Goal: Complete application form

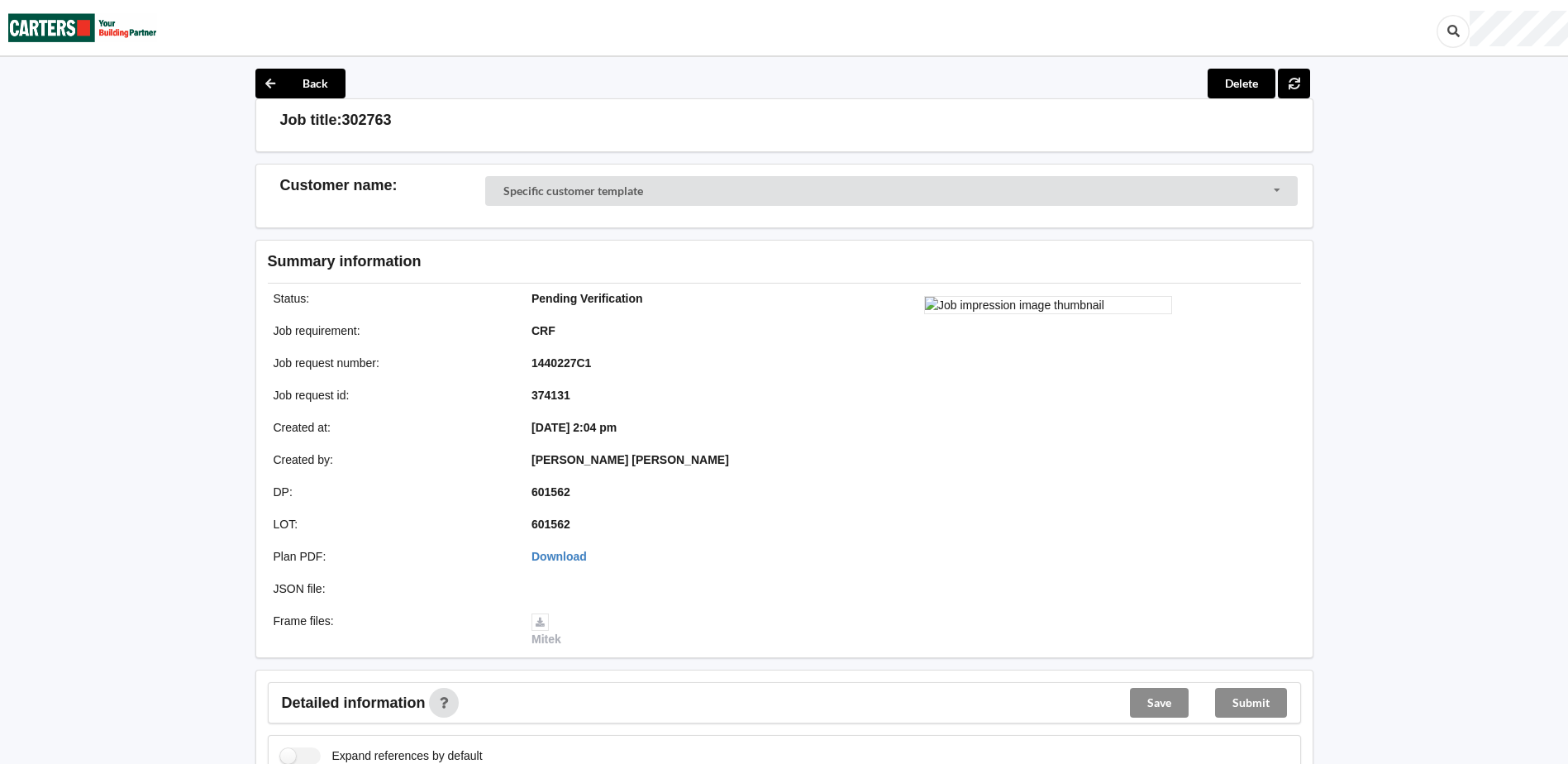
scroll to position [82, 0]
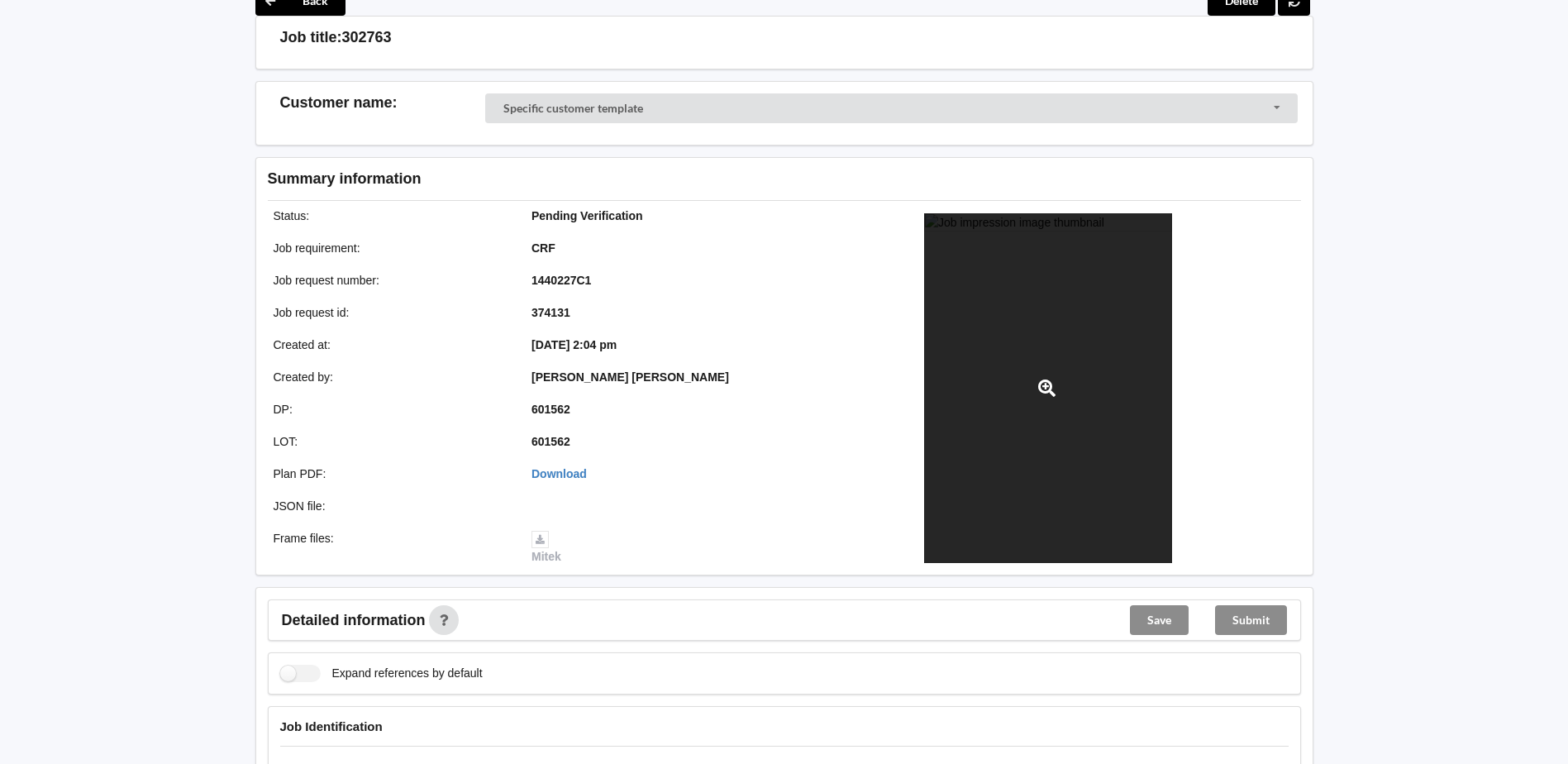
click at [1039, 304] on div at bounding box center [1047, 388] width 248 height 350
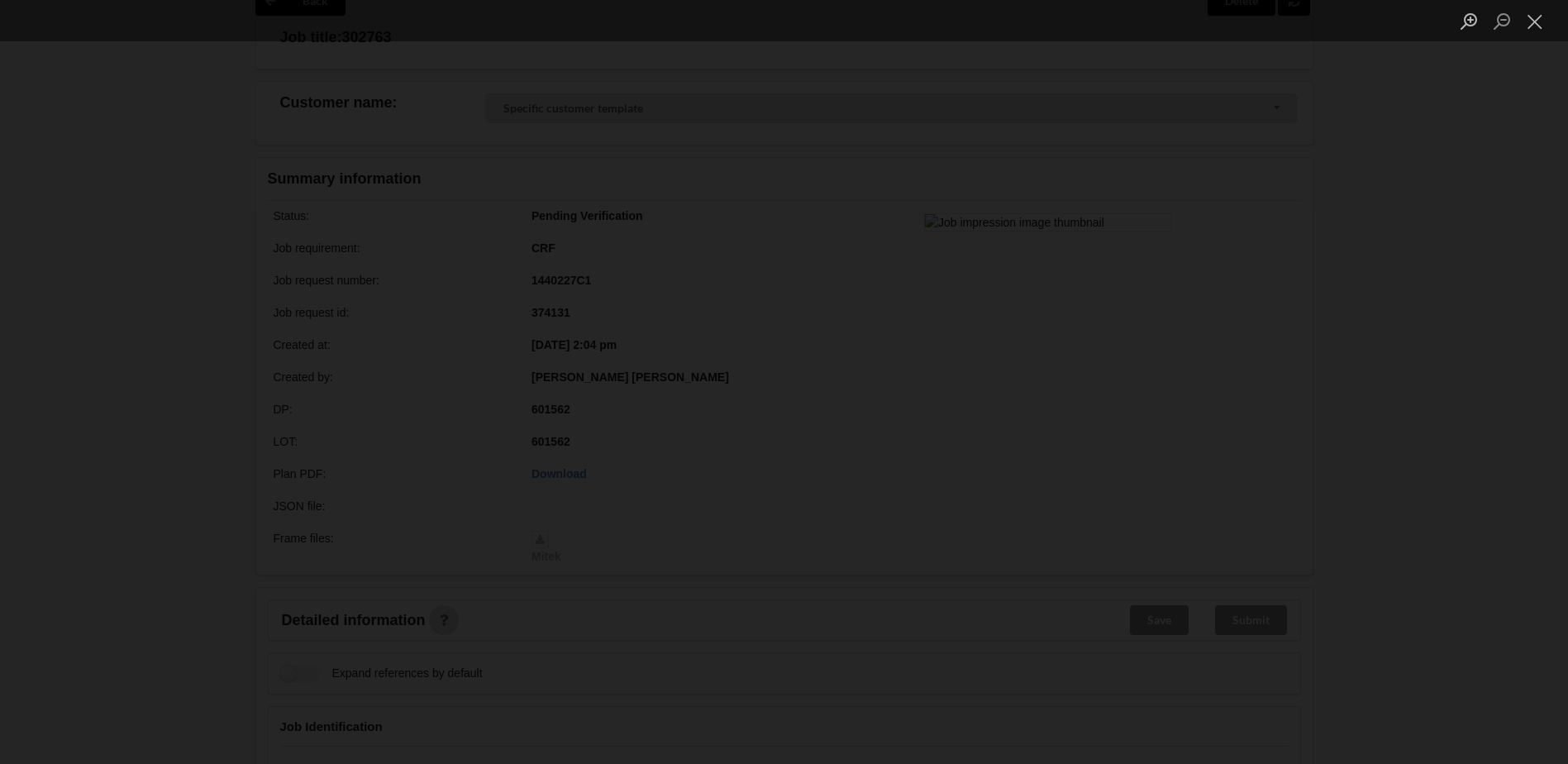
click at [125, 203] on div "Lightbox" at bounding box center [784, 382] width 1568 height 764
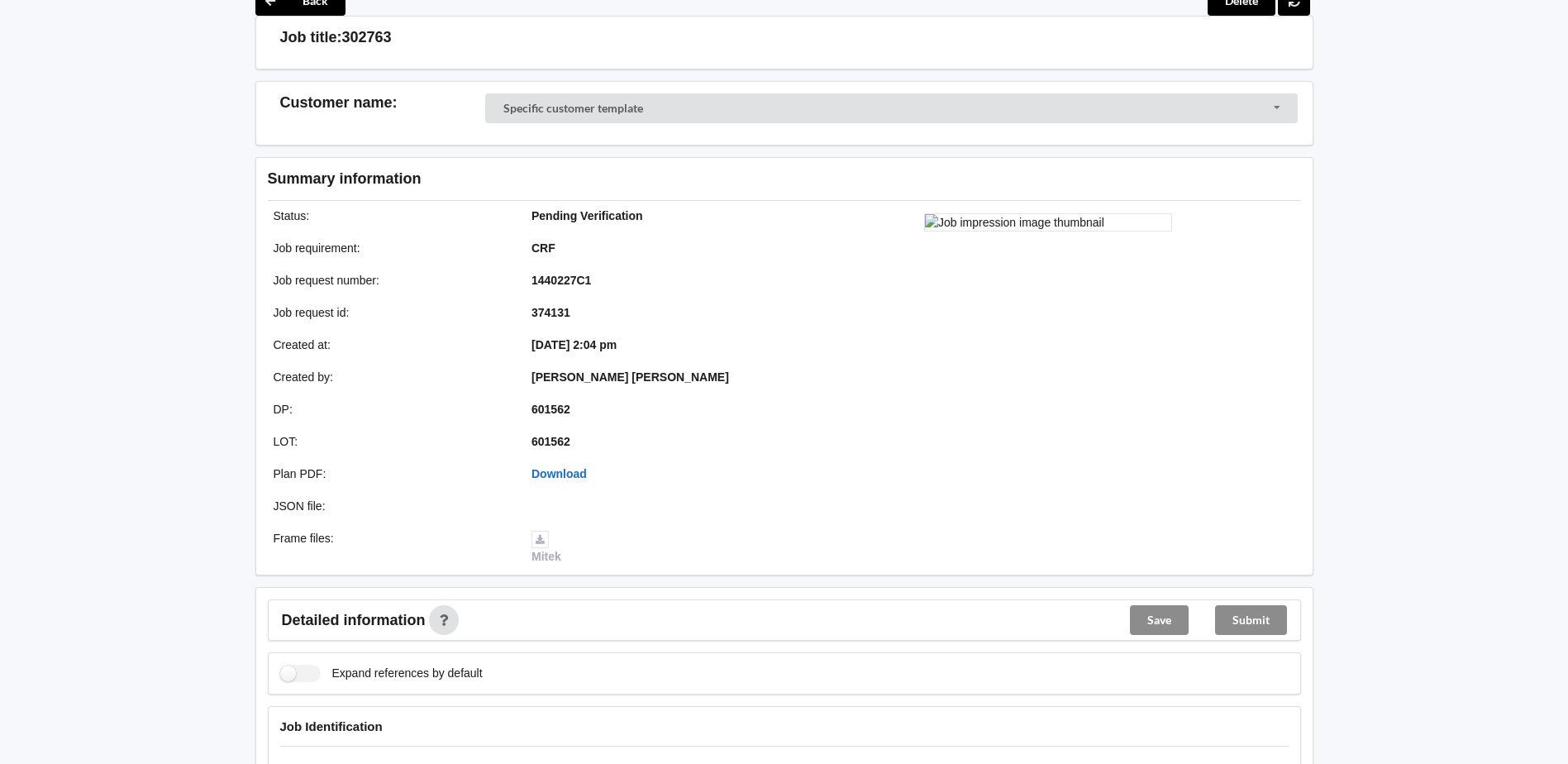
click at [564, 468] on link "Download" at bounding box center [559, 474] width 56 height 14
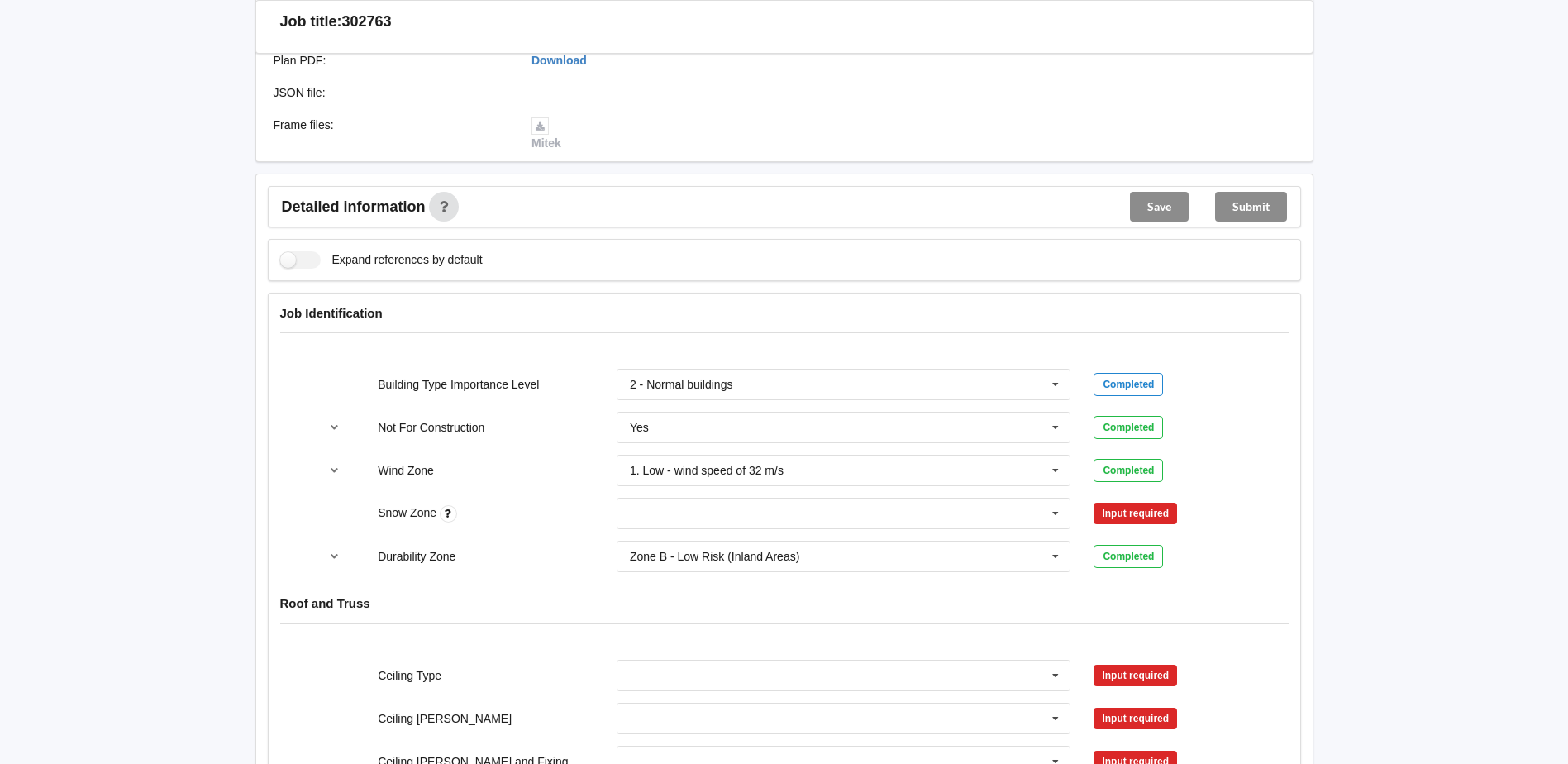
scroll to position [579, 0]
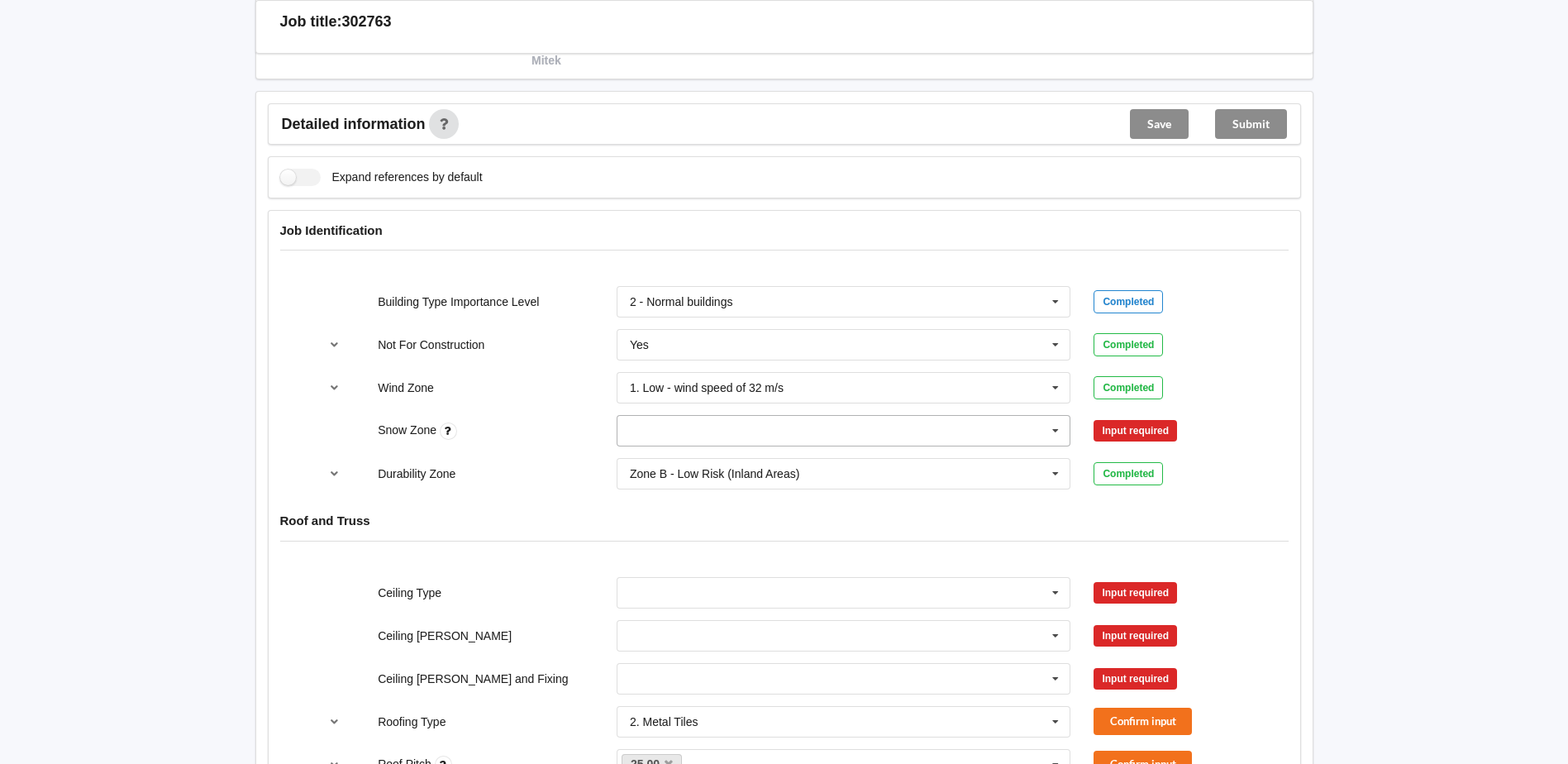
click at [776, 429] on input "text" at bounding box center [844, 430] width 452 height 29
click at [721, 457] on div "N0" at bounding box center [843, 460] width 452 height 30
click at [1118, 424] on button "Confirm input" at bounding box center [1142, 431] width 98 height 27
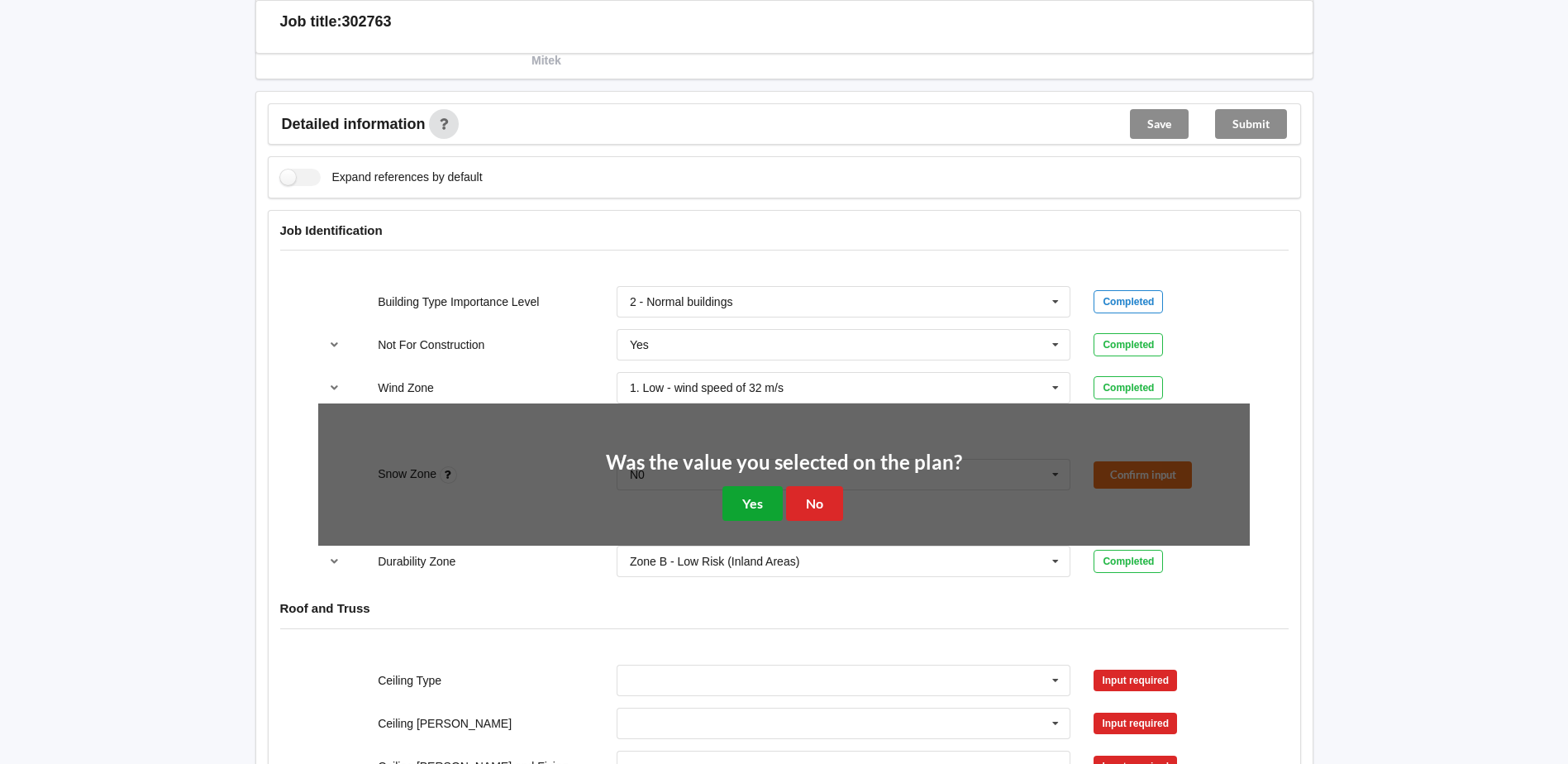
click at [760, 499] on button "Yes" at bounding box center [752, 502] width 61 height 34
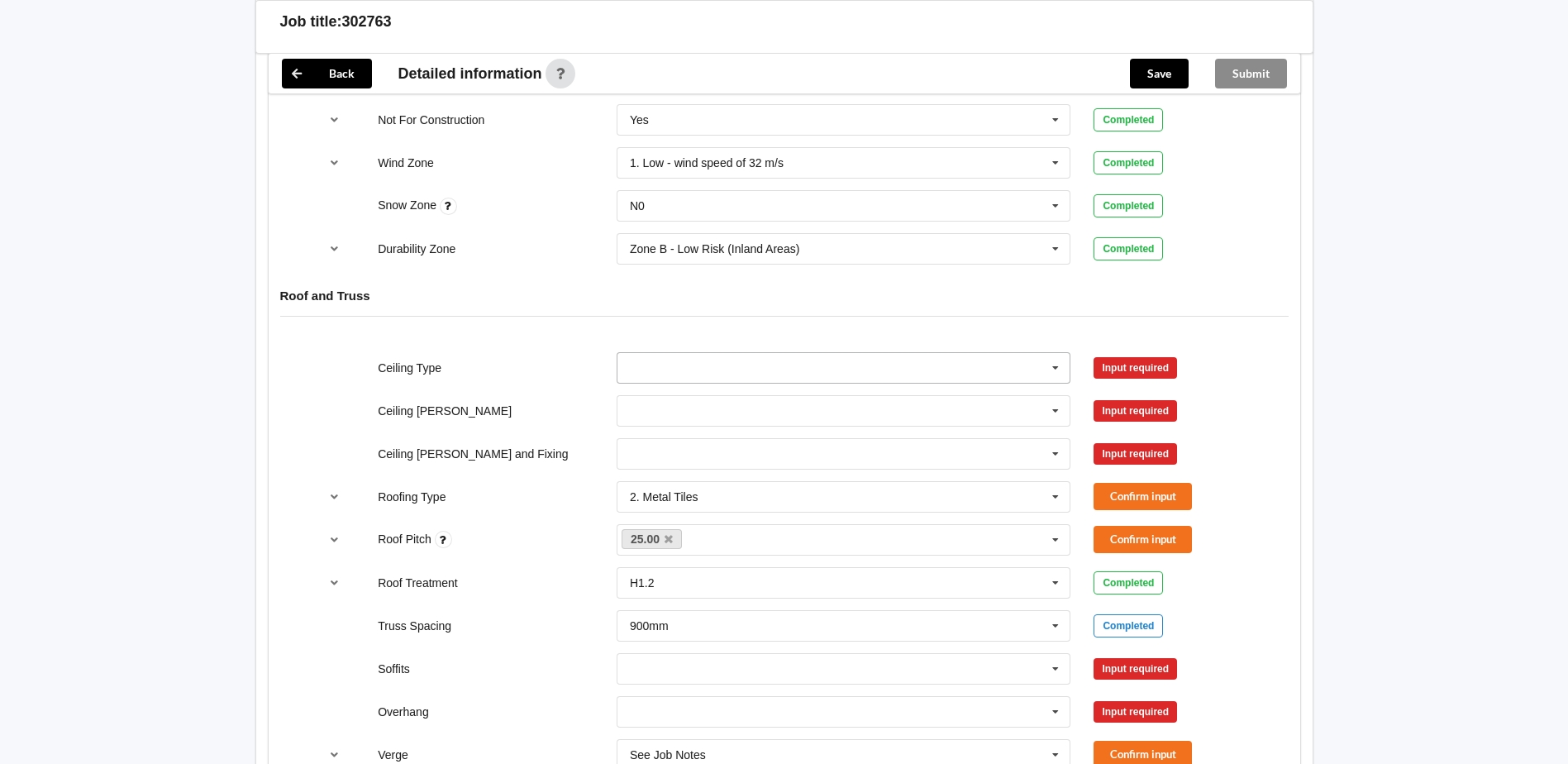
scroll to position [827, 0]
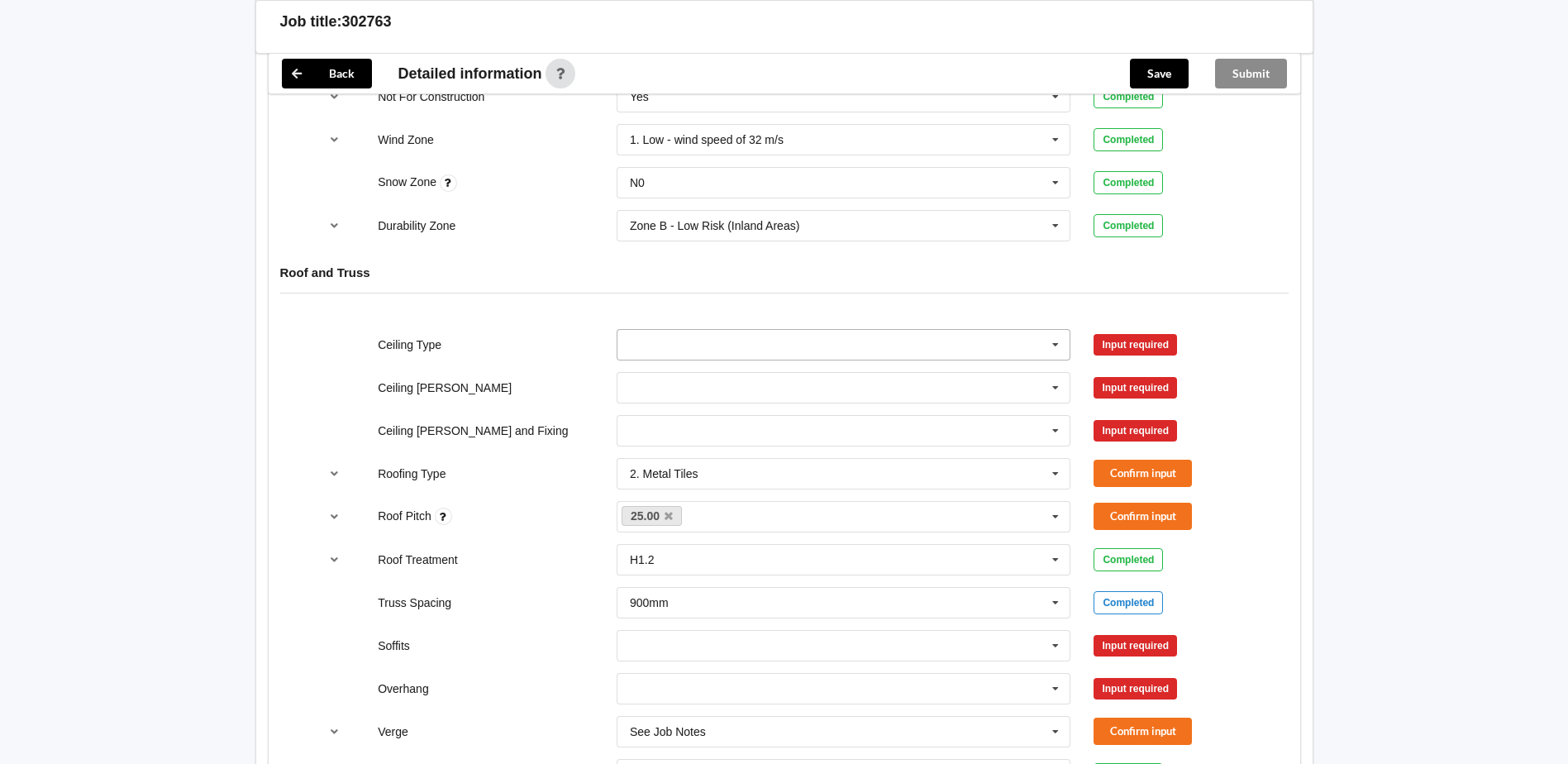
click at [939, 343] on input "text" at bounding box center [844, 345] width 452 height 29
click at [721, 458] on div "13mm Gib" at bounding box center [843, 466] width 452 height 30
click at [764, 378] on input "text" at bounding box center [844, 388] width 452 height 29
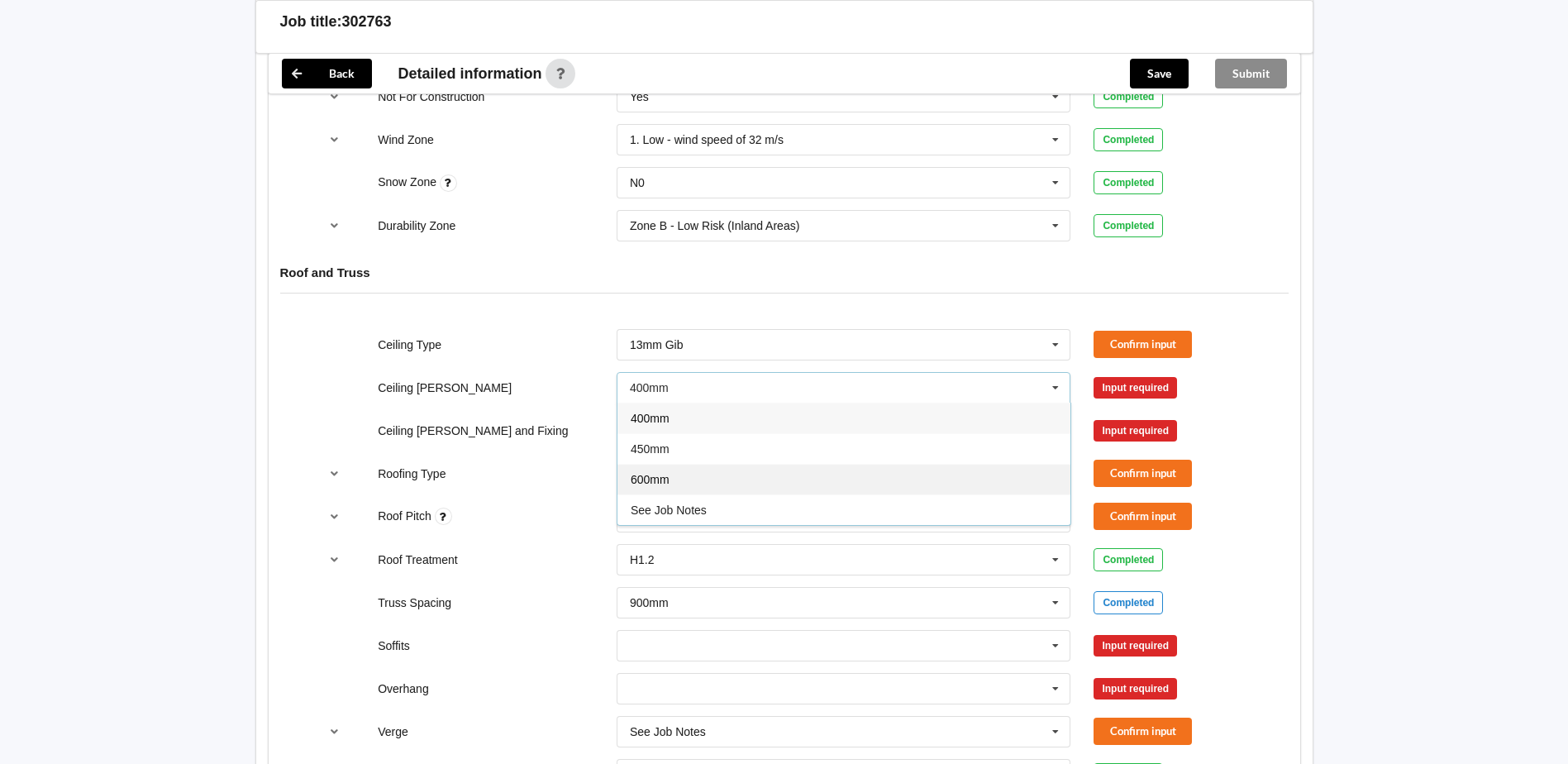
click at [771, 479] on div "600mm" at bounding box center [843, 478] width 452 height 30
click at [796, 432] on input "text" at bounding box center [844, 430] width 452 height 29
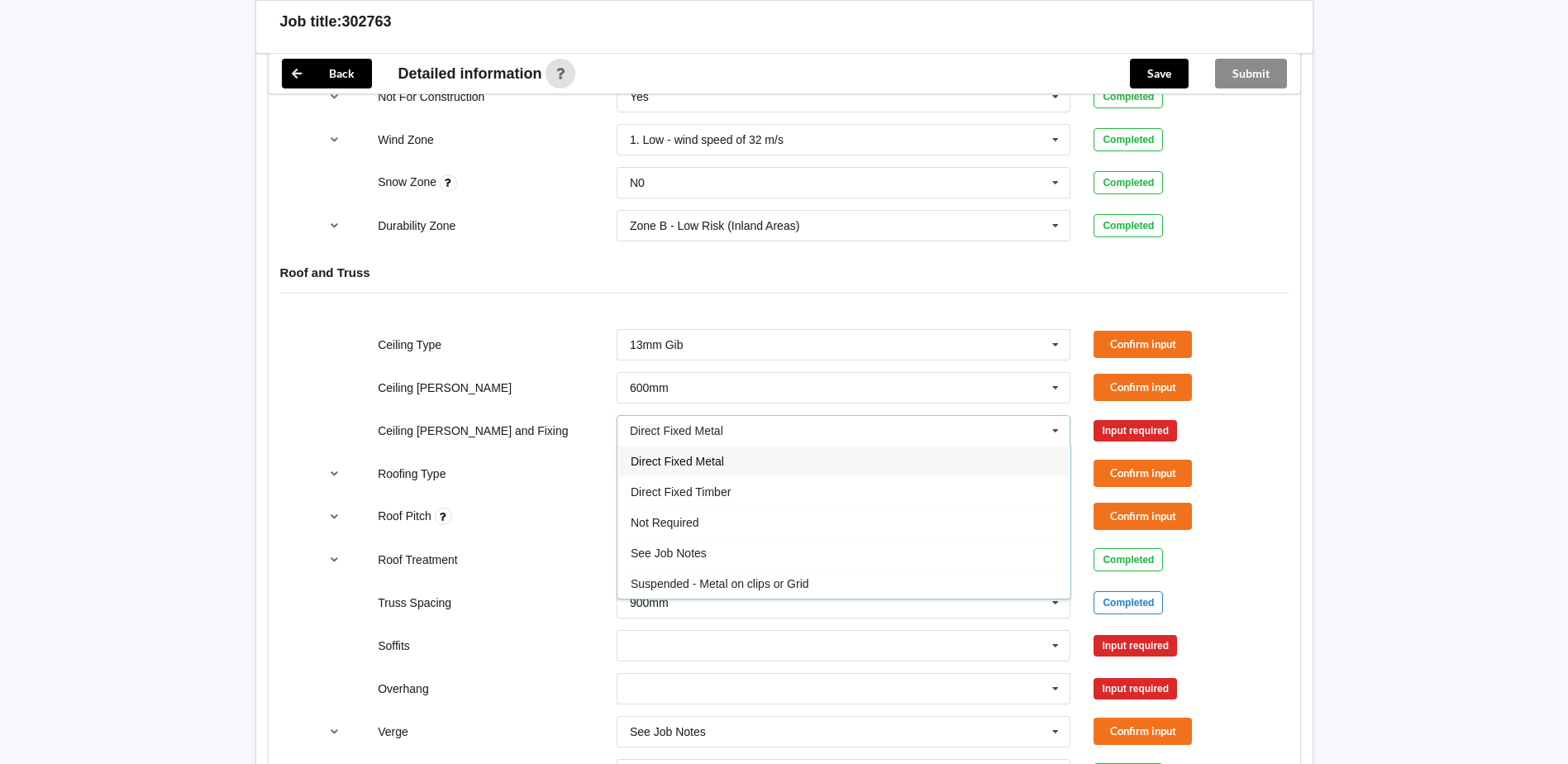
click at [758, 461] on div "Direct Fixed Metal" at bounding box center [843, 460] width 452 height 30
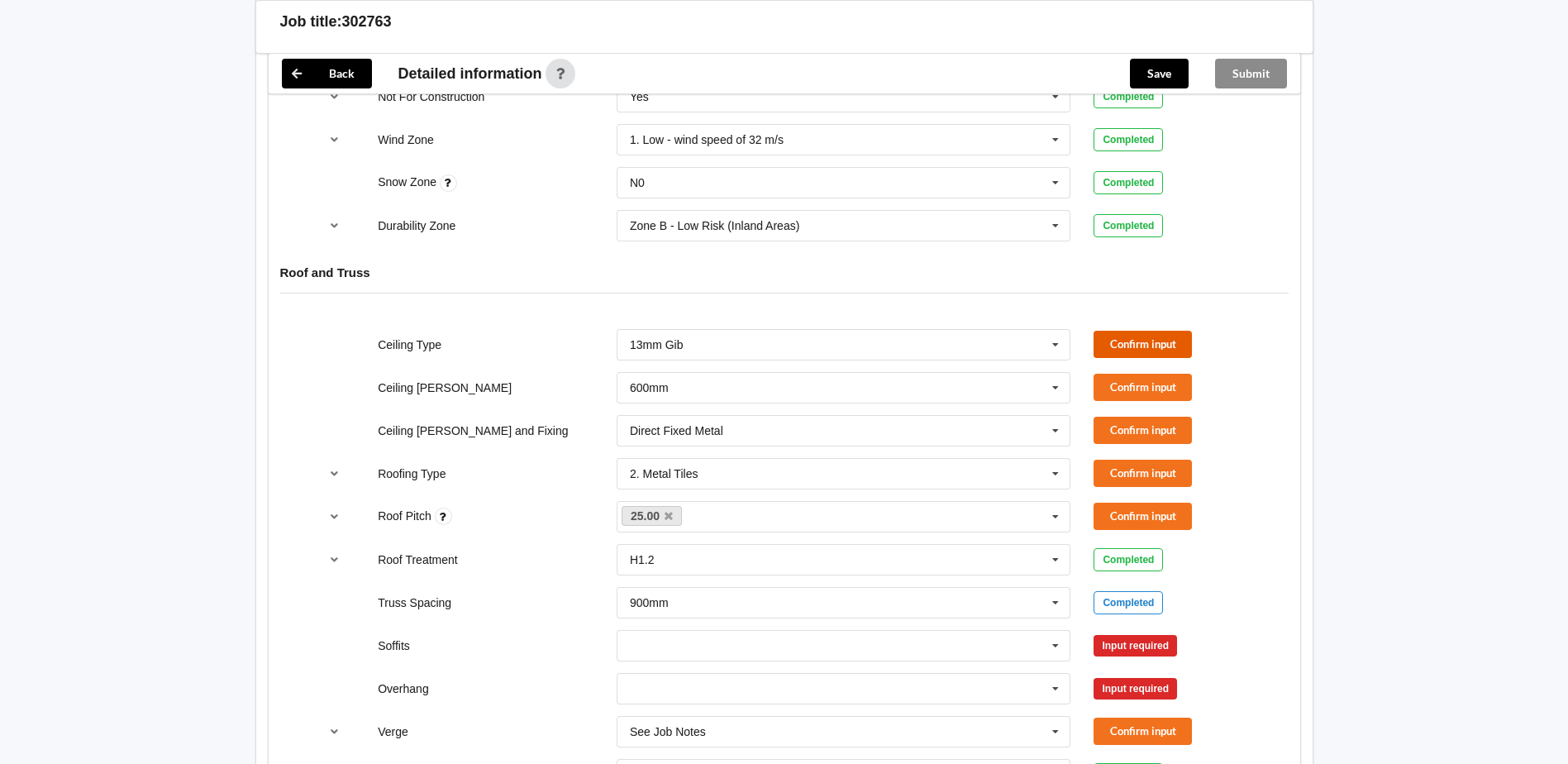
click at [1129, 345] on button "Confirm input" at bounding box center [1142, 345] width 98 height 27
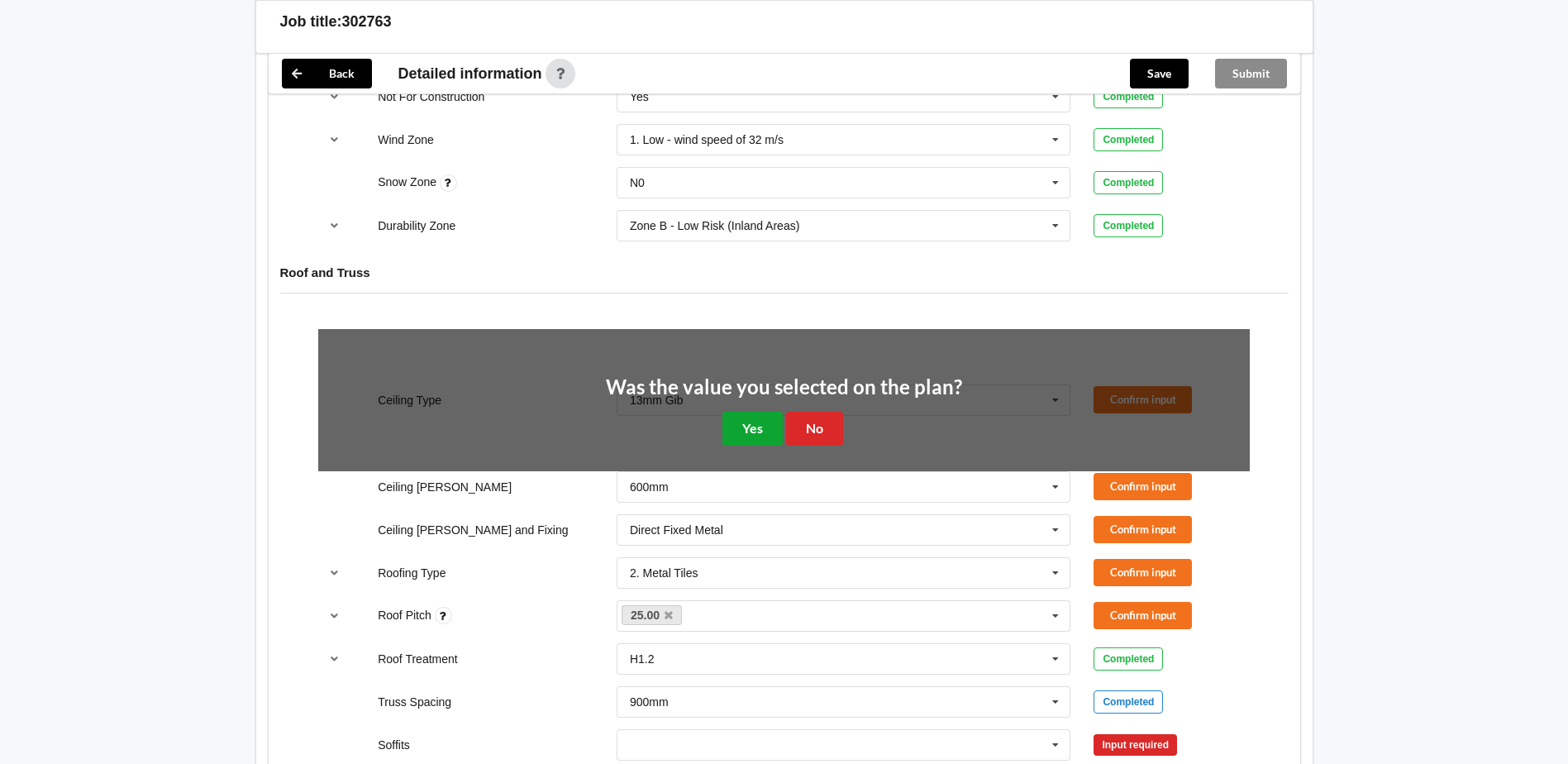
drag, startPoint x: 768, startPoint y: 426, endPoint x: 1203, endPoint y: 393, distance: 436.2
click at [770, 426] on button "Yes" at bounding box center [752, 428] width 61 height 34
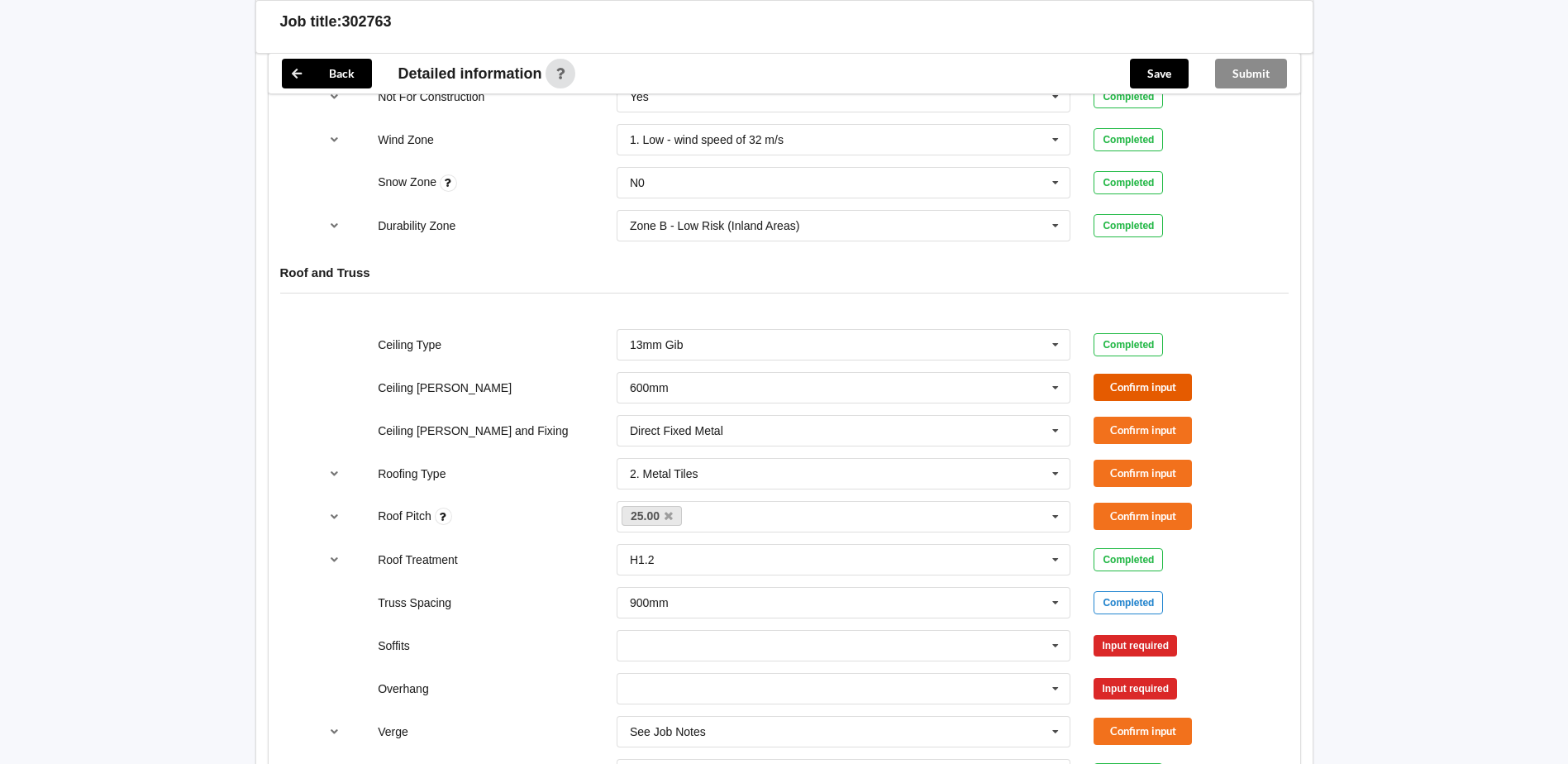
click at [1156, 378] on button "Confirm input" at bounding box center [1142, 387] width 98 height 27
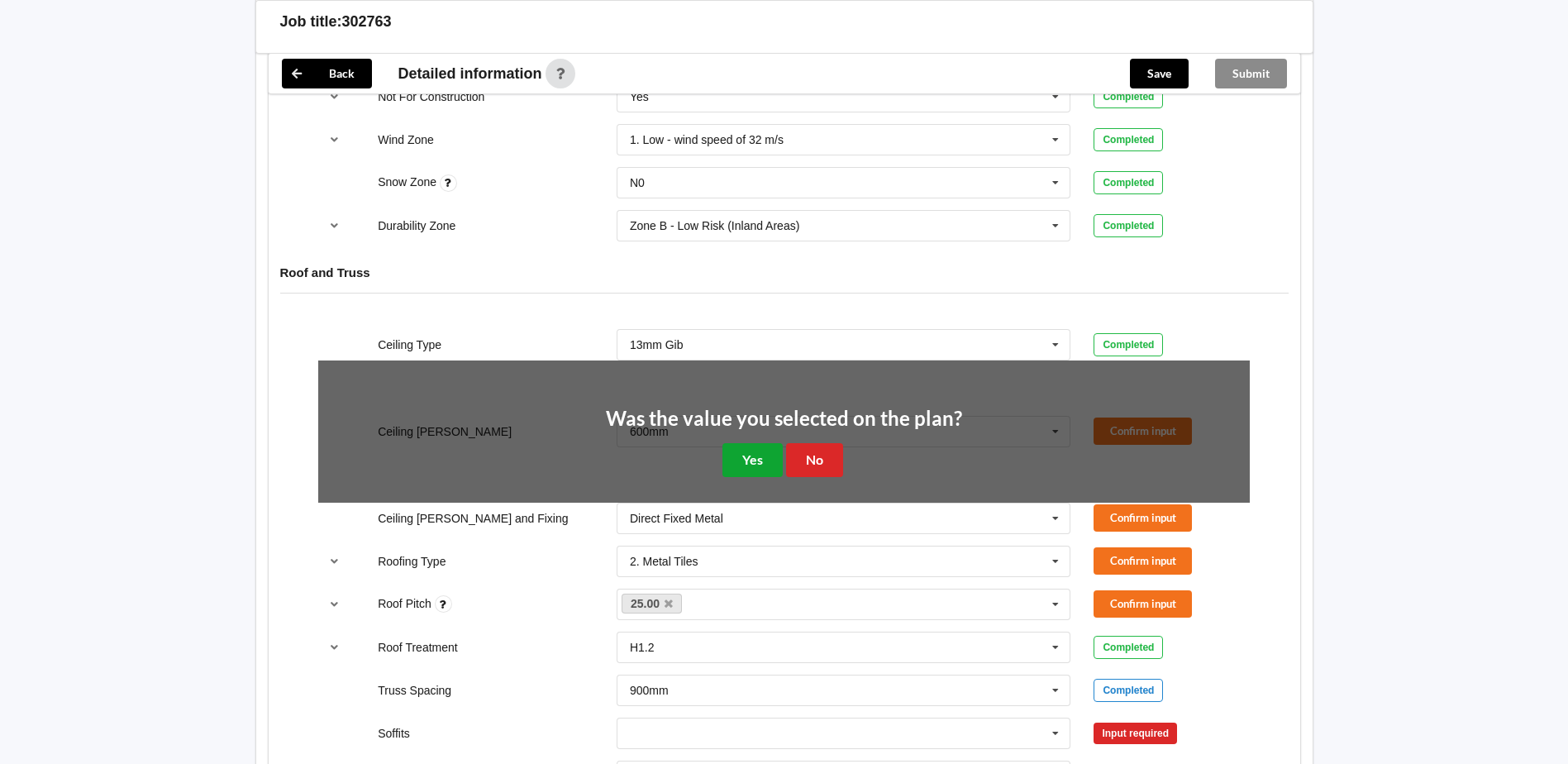
drag, startPoint x: 770, startPoint y: 464, endPoint x: 786, endPoint y: 461, distance: 16.3
click at [771, 464] on button "Yes" at bounding box center [752, 459] width 61 height 34
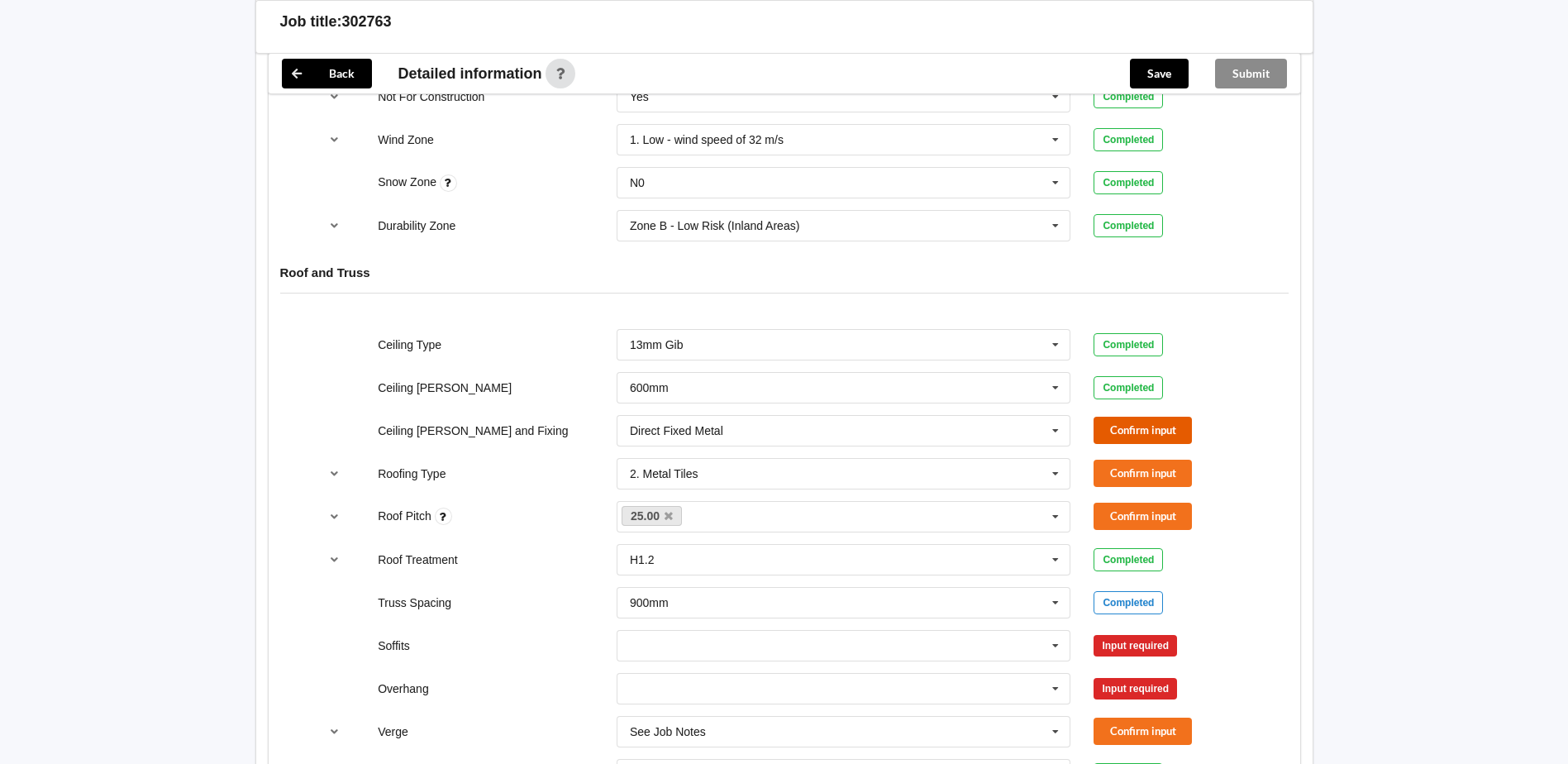
click at [1109, 427] on button "Confirm input" at bounding box center [1142, 430] width 98 height 27
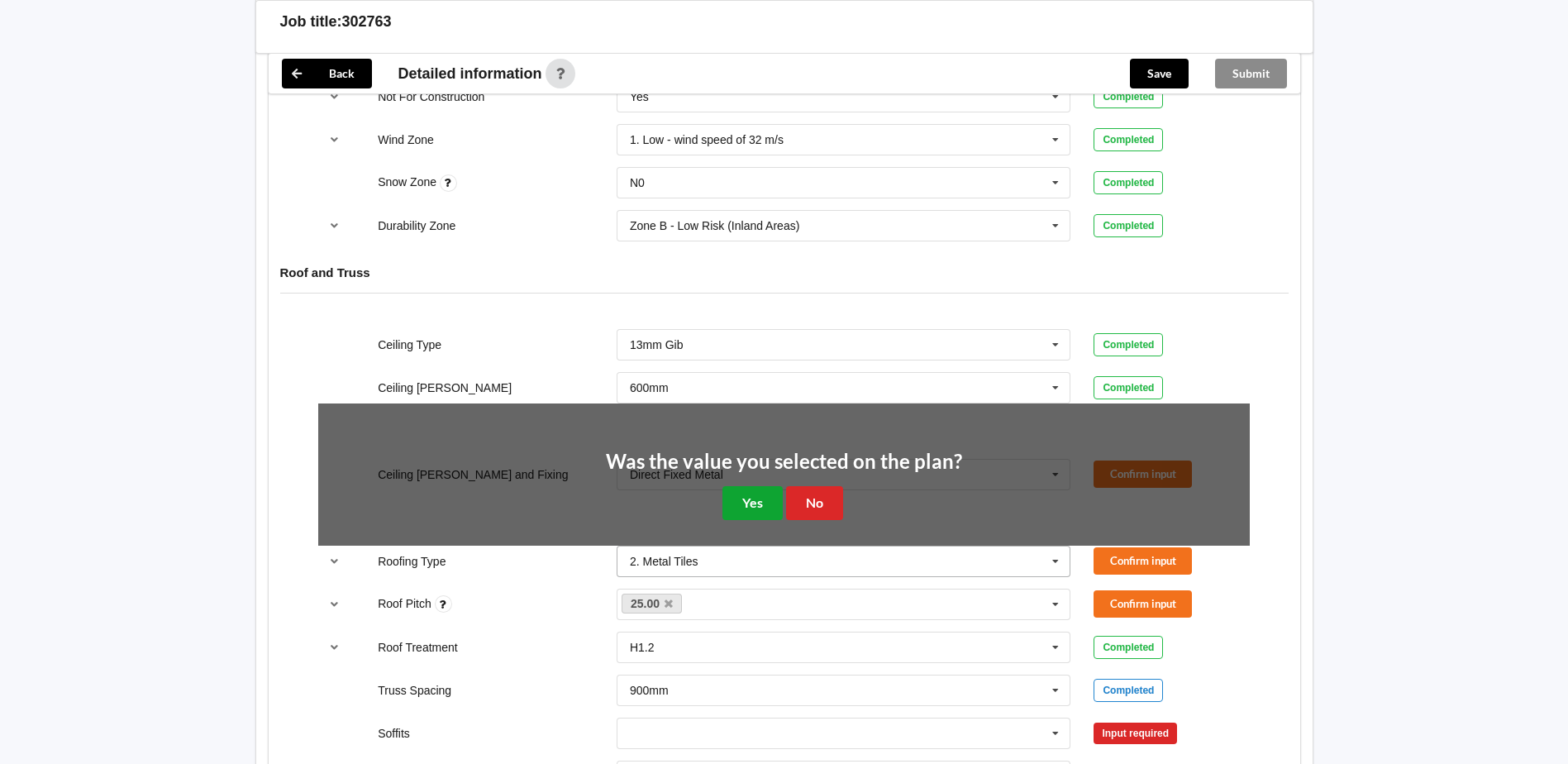
drag, startPoint x: 753, startPoint y: 506, endPoint x: 1018, endPoint y: 457, distance: 269.5
click at [754, 506] on button "Yes" at bounding box center [752, 502] width 61 height 34
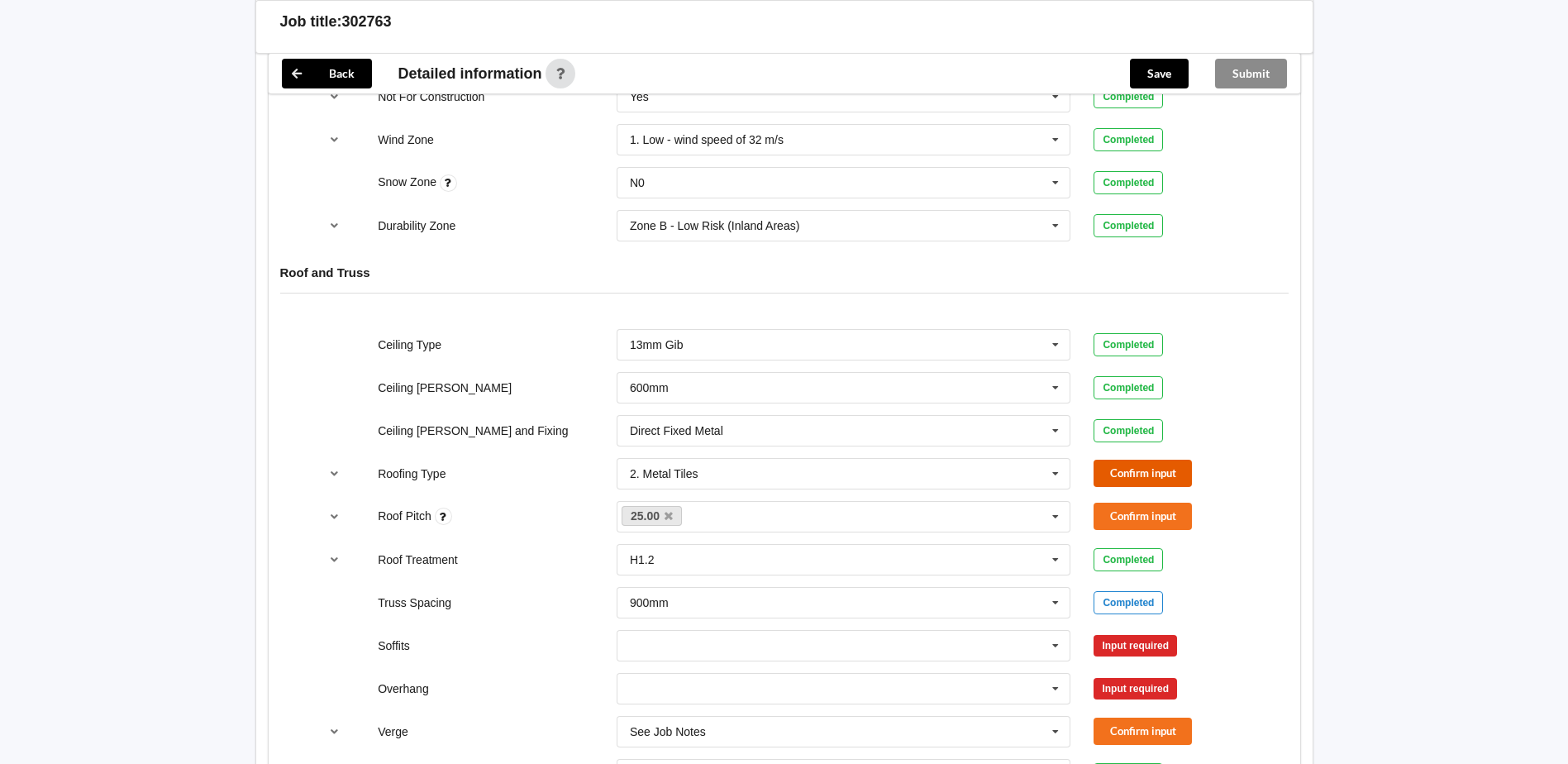
click at [1104, 468] on button "Confirm input" at bounding box center [1142, 473] width 98 height 27
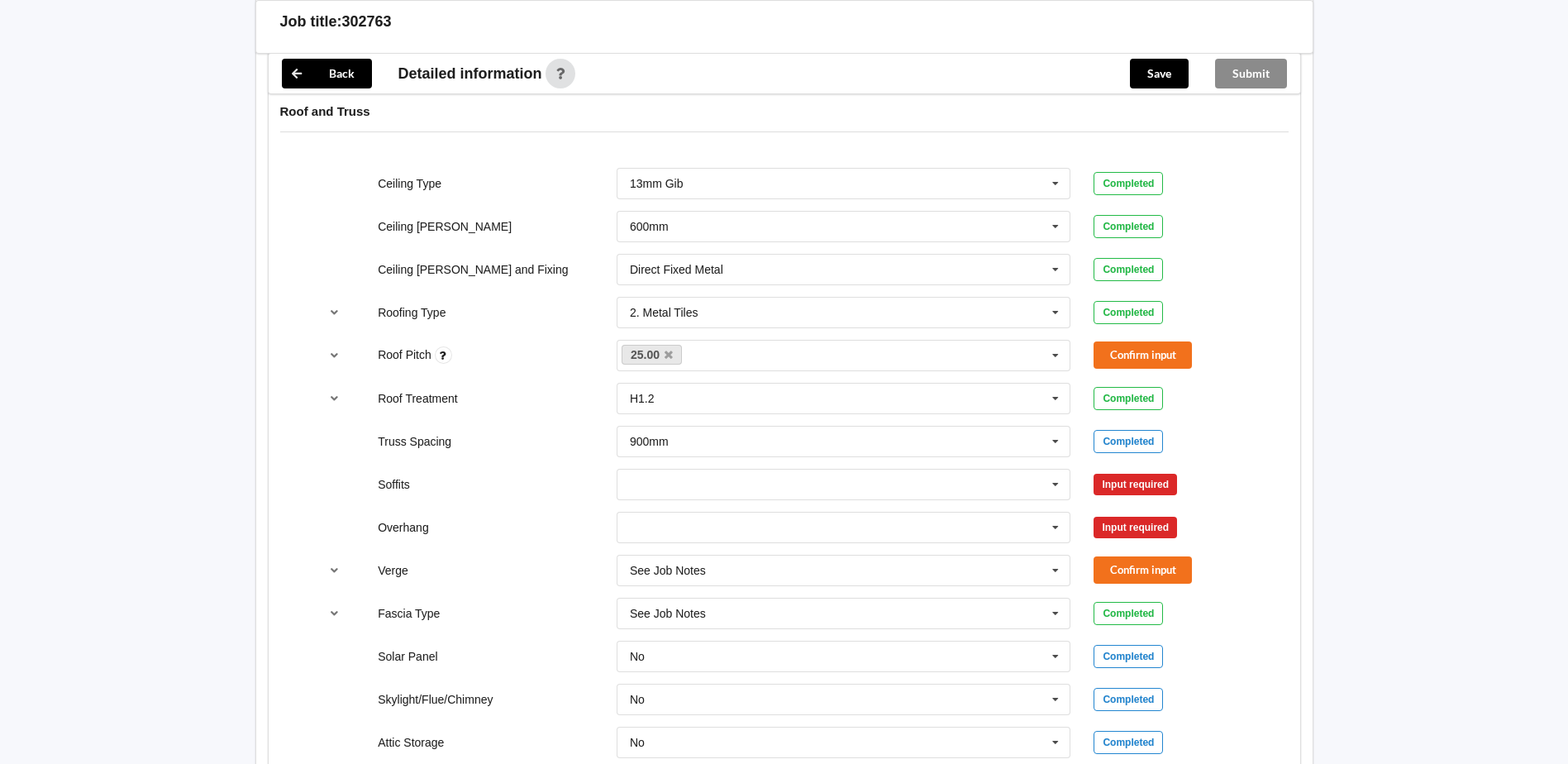
scroll to position [992, 0]
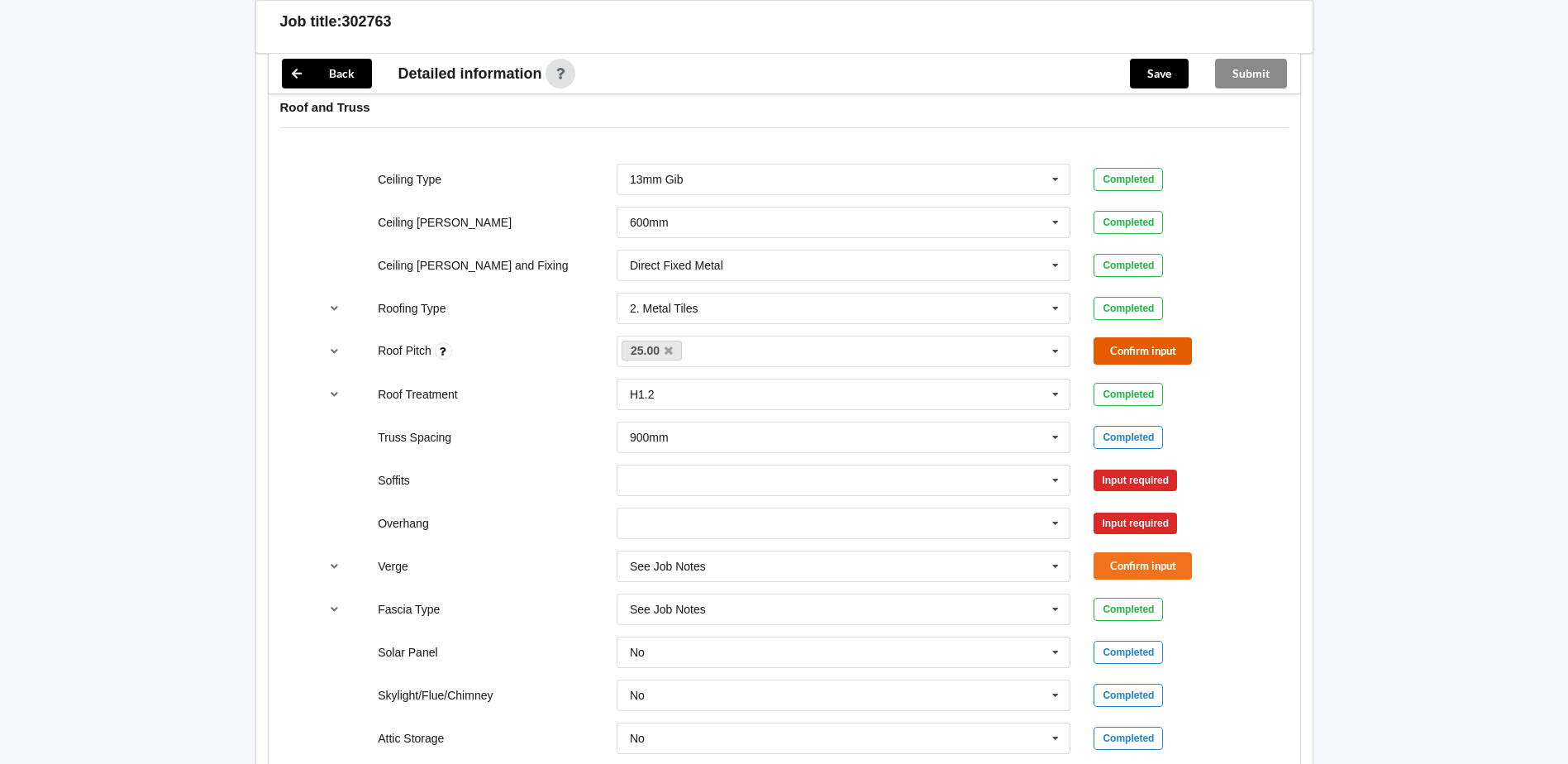
click at [1155, 356] on button "Confirm input" at bounding box center [1142, 351] width 98 height 27
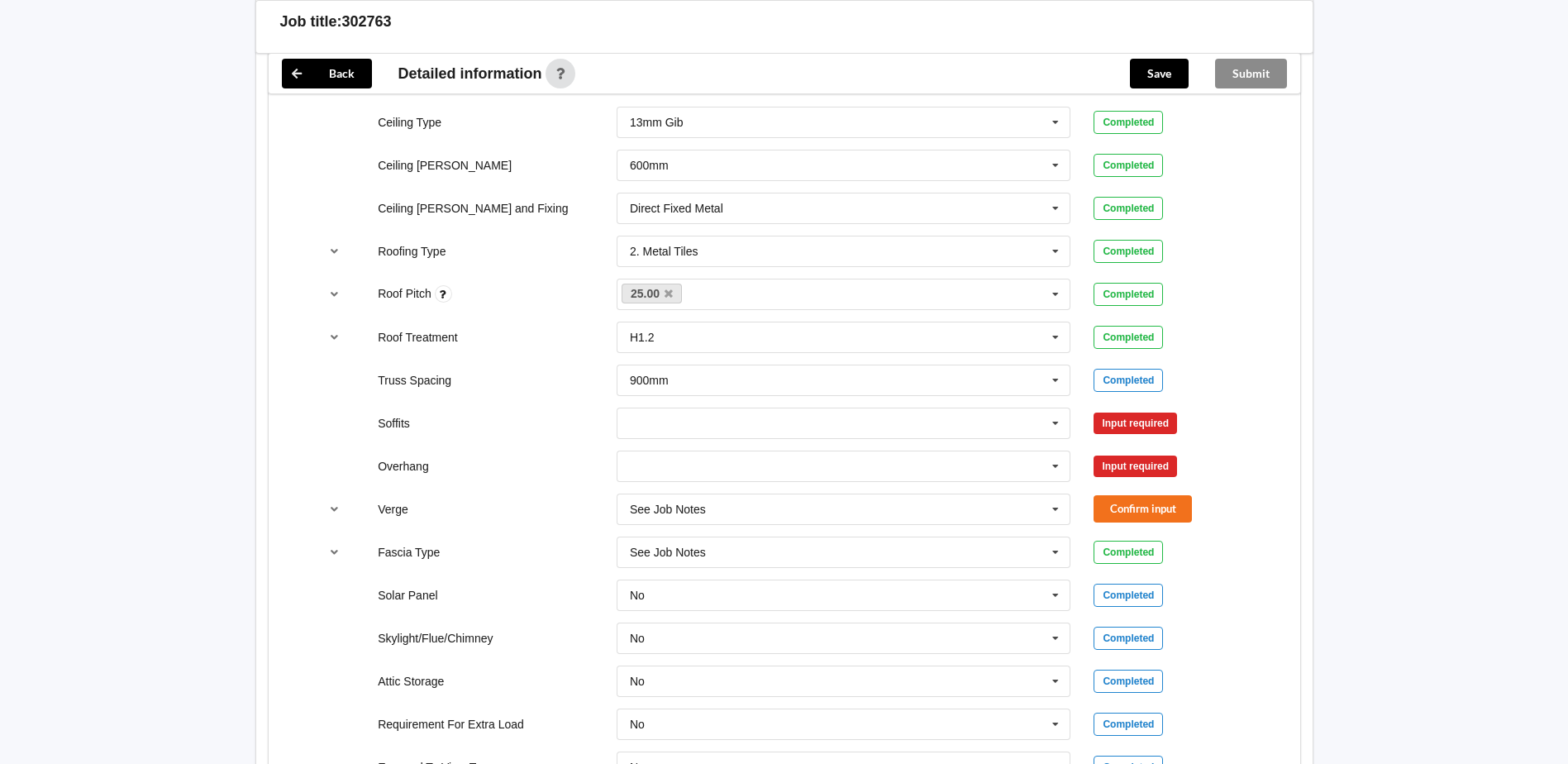
scroll to position [1074, 0]
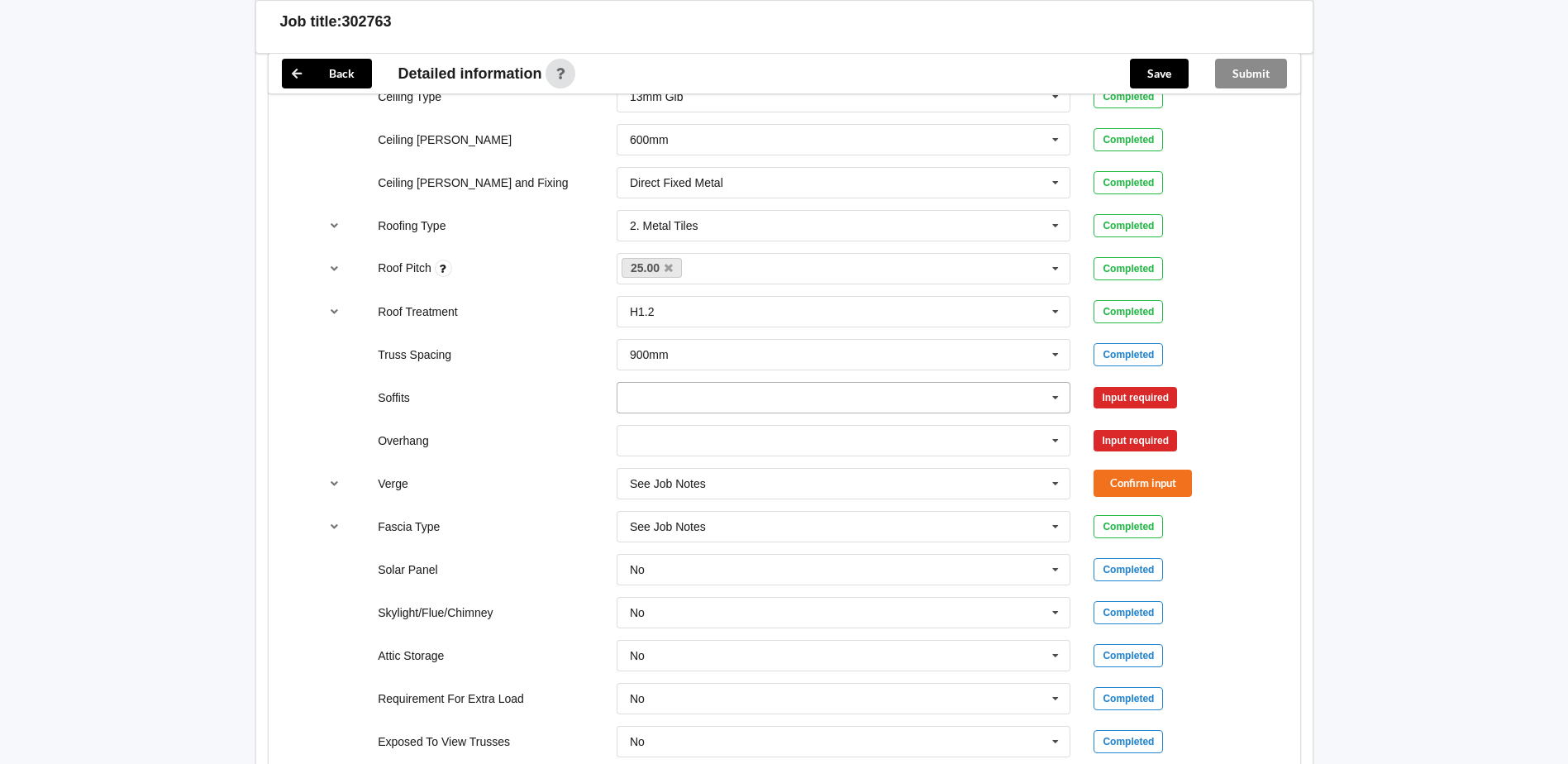
click at [864, 403] on input "text" at bounding box center [844, 398] width 452 height 29
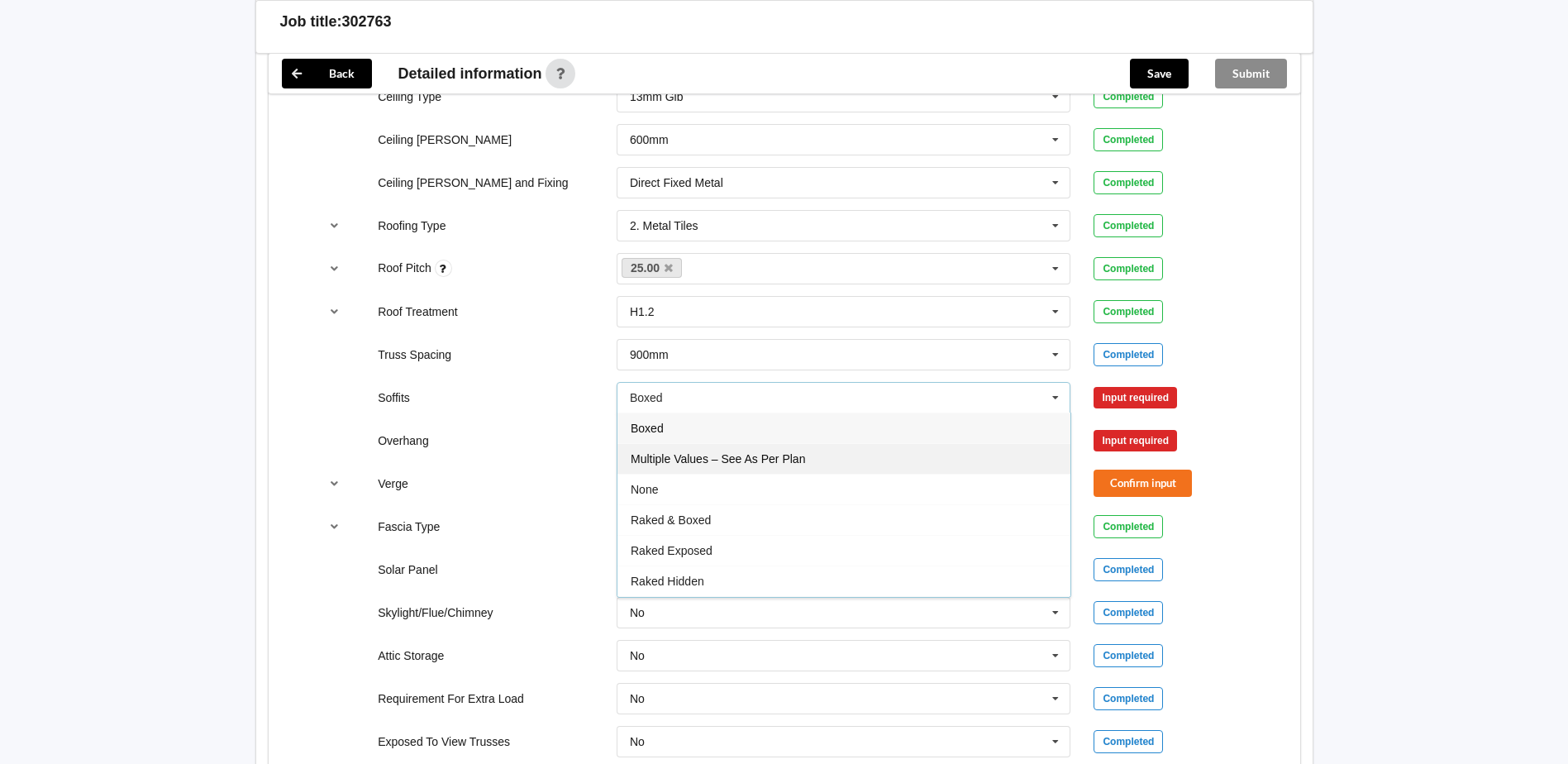
click at [759, 458] on span "Multiple Values – See As Per Plan" at bounding box center [718, 459] width 174 height 14
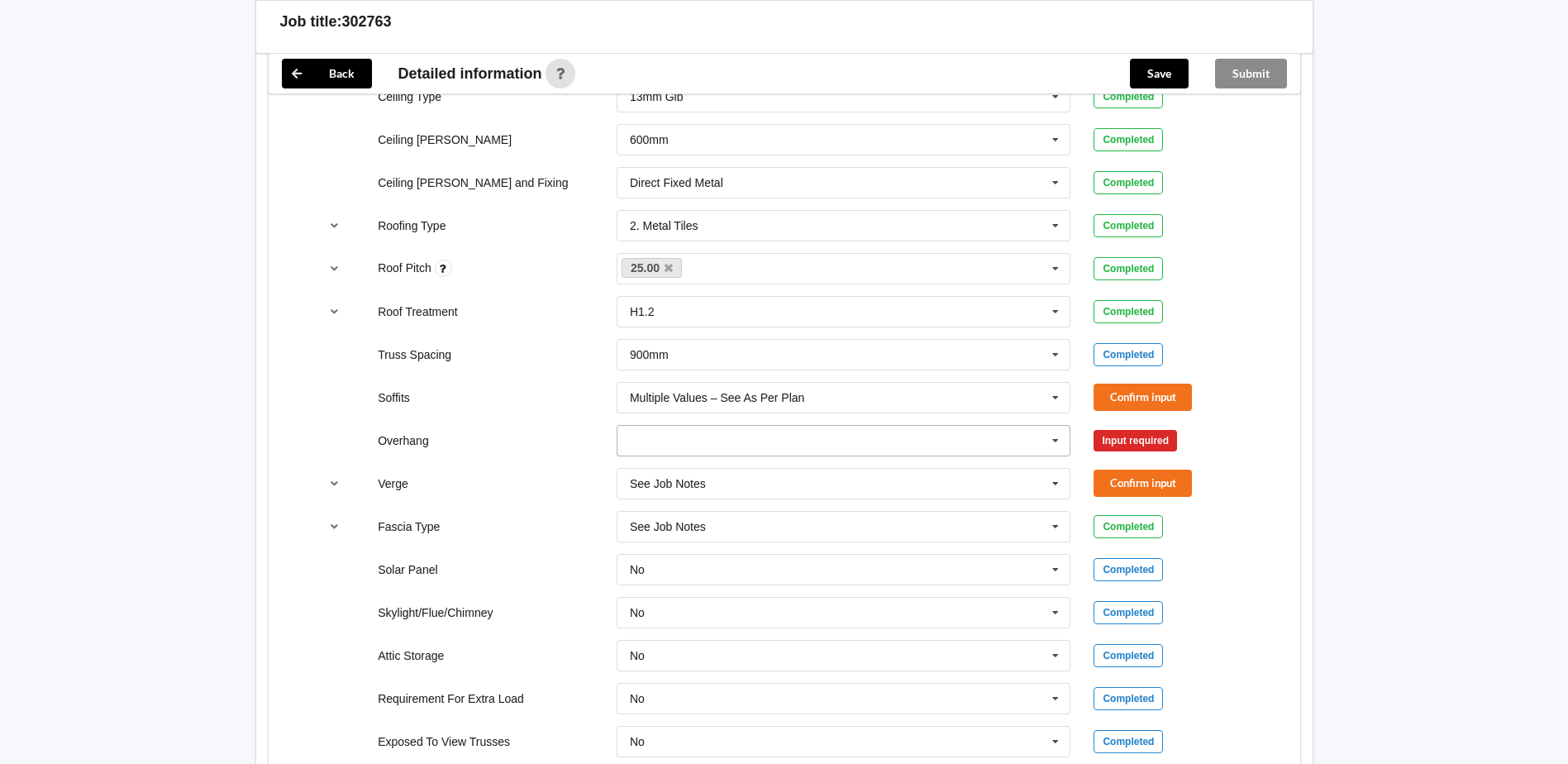
click at [812, 444] on input "text" at bounding box center [844, 441] width 452 height 29
click at [755, 602] on div "Multiple Values – See As Per Plan" at bounding box center [843, 593] width 452 height 30
click at [1140, 378] on div "Soffits Multiple Values – See As Per Plan Boxed Multiple Values – See As Per Pl…" at bounding box center [784, 398] width 955 height 55
click at [1124, 392] on button "Confirm input" at bounding box center [1142, 398] width 98 height 27
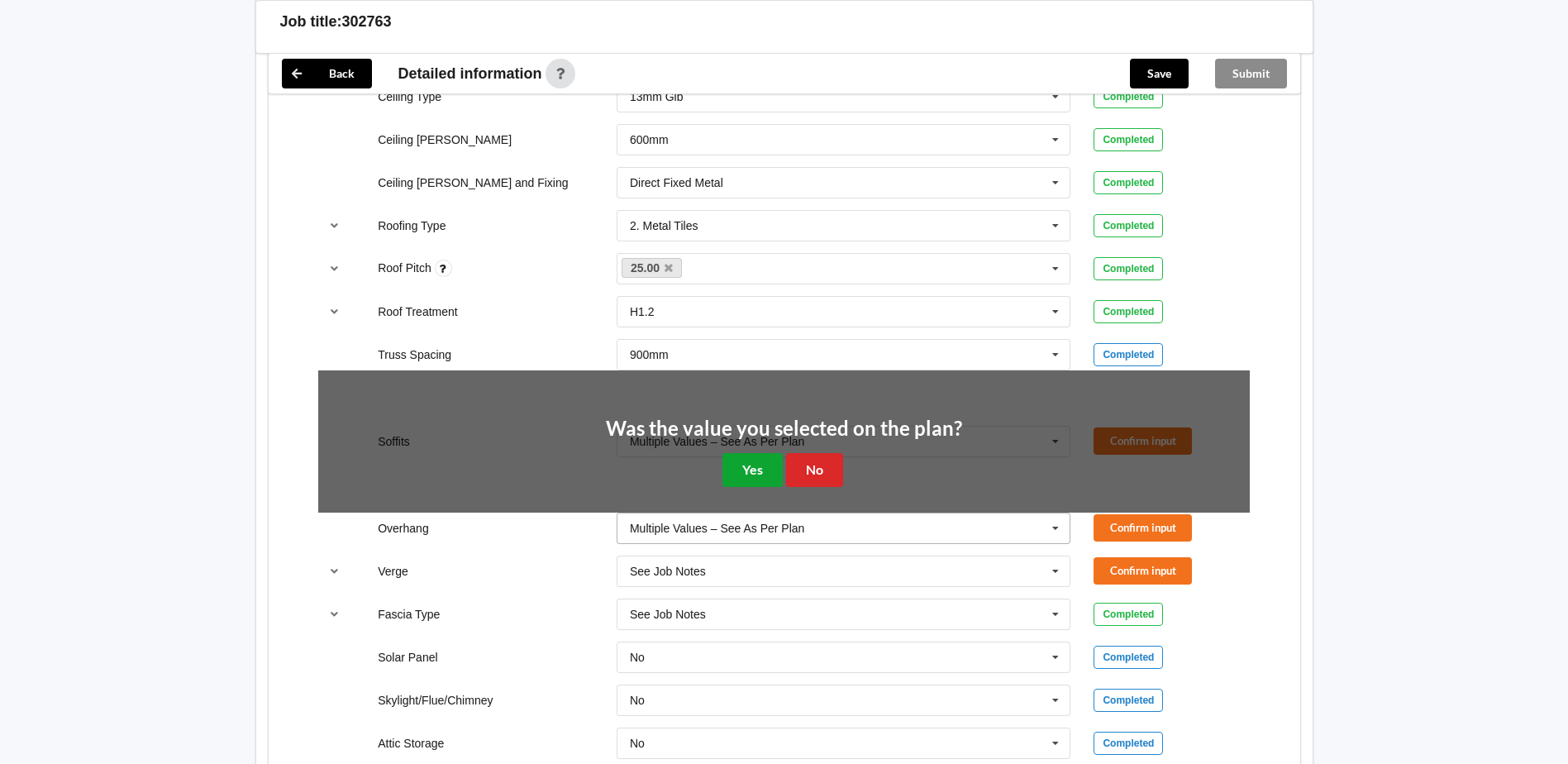
drag, startPoint x: 743, startPoint y: 468, endPoint x: 891, endPoint y: 454, distance: 148.7
click at [747, 468] on button "Yes" at bounding box center [752, 469] width 61 height 34
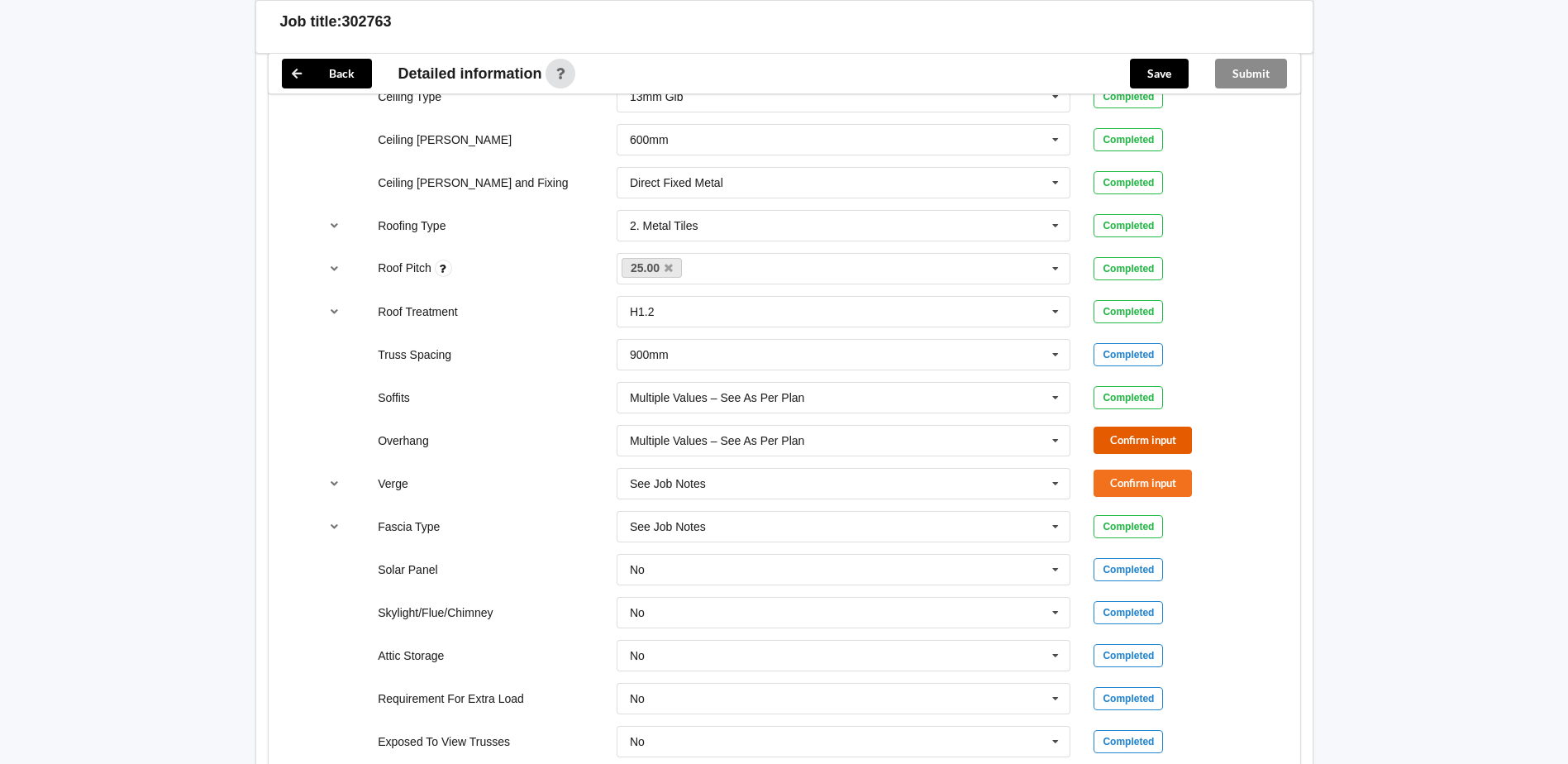
click at [1142, 440] on button "Confirm input" at bounding box center [1142, 440] width 98 height 27
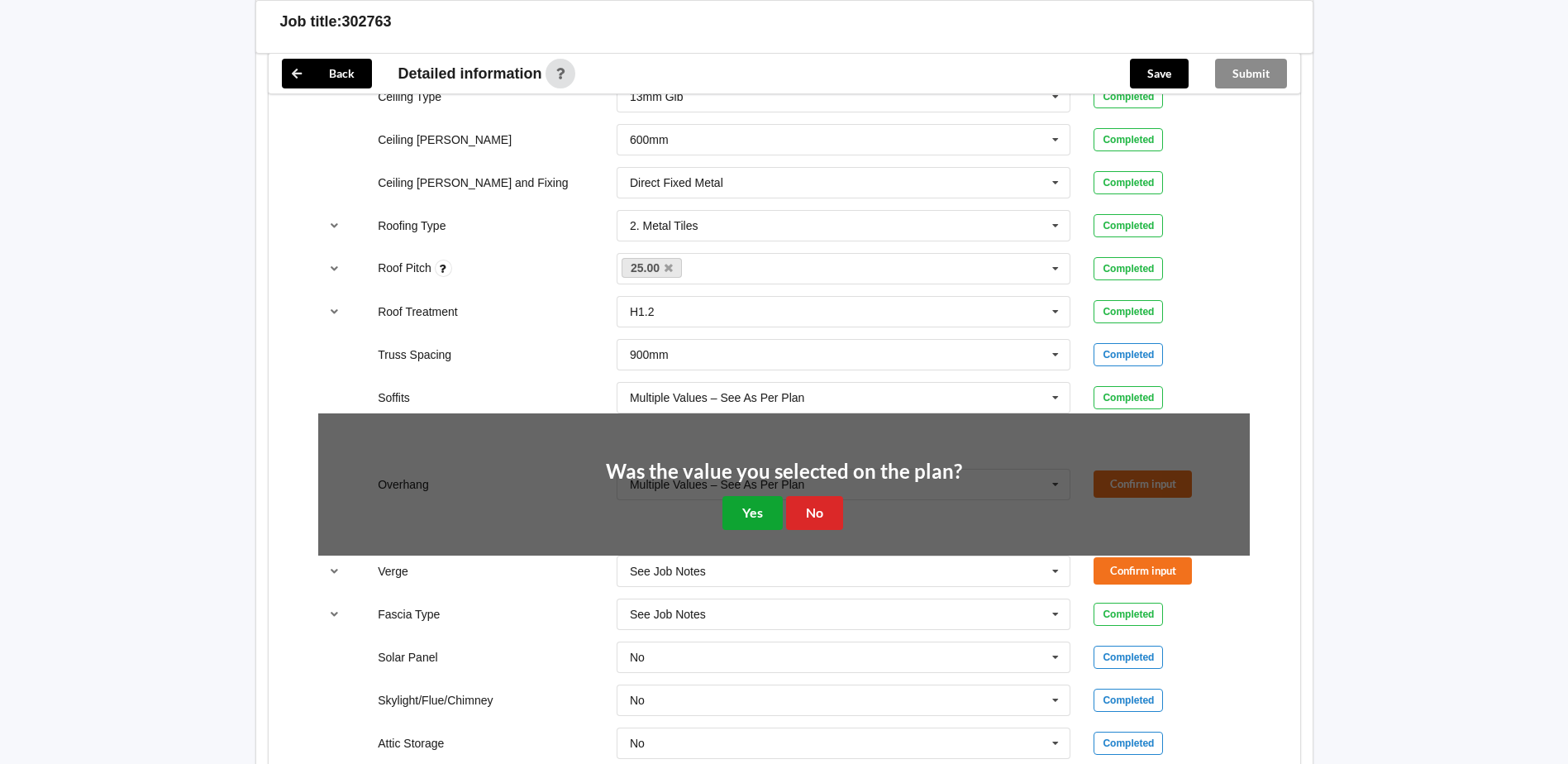
click at [759, 509] on button "Yes" at bounding box center [752, 512] width 61 height 34
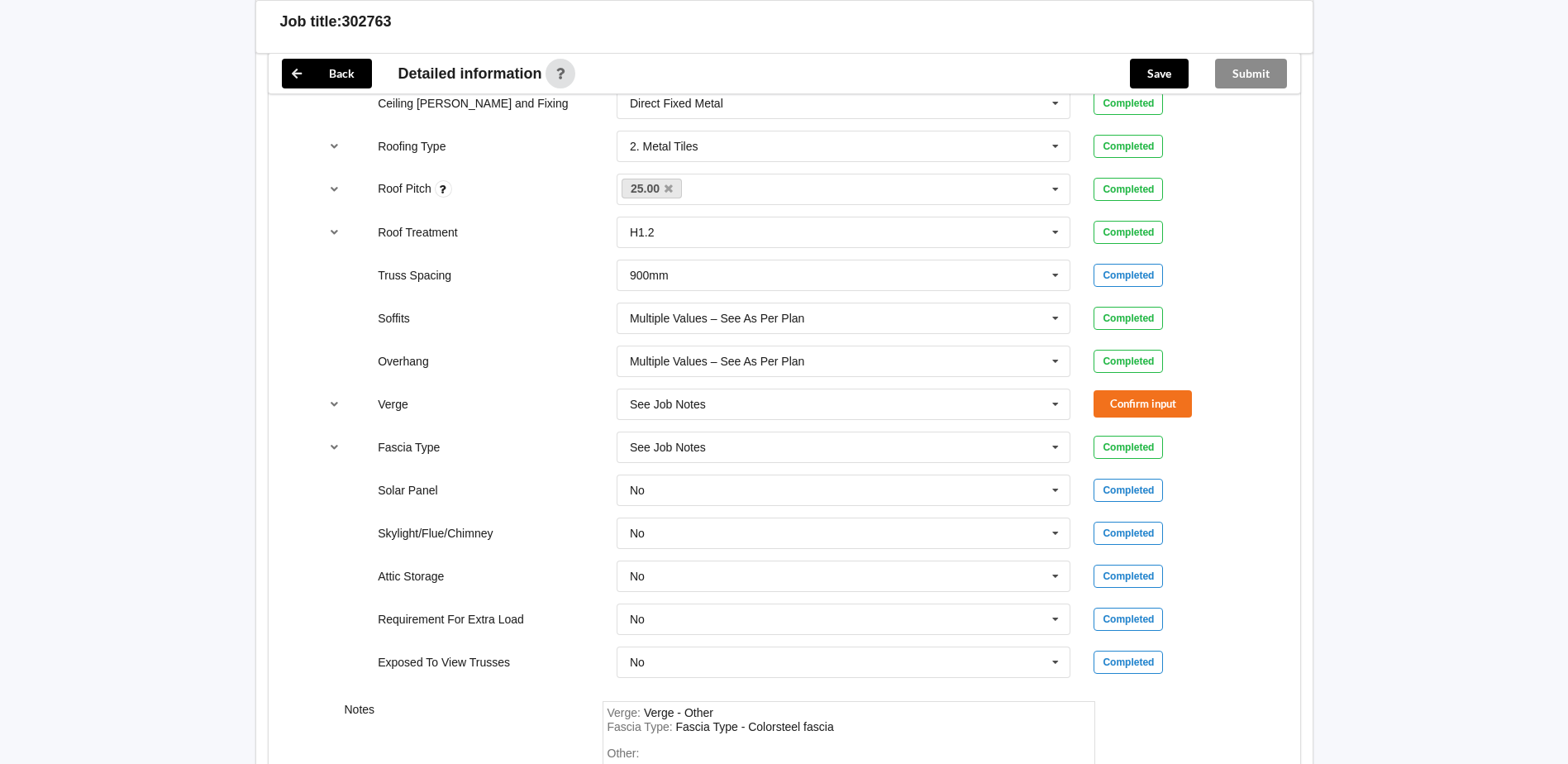
scroll to position [1240, 0]
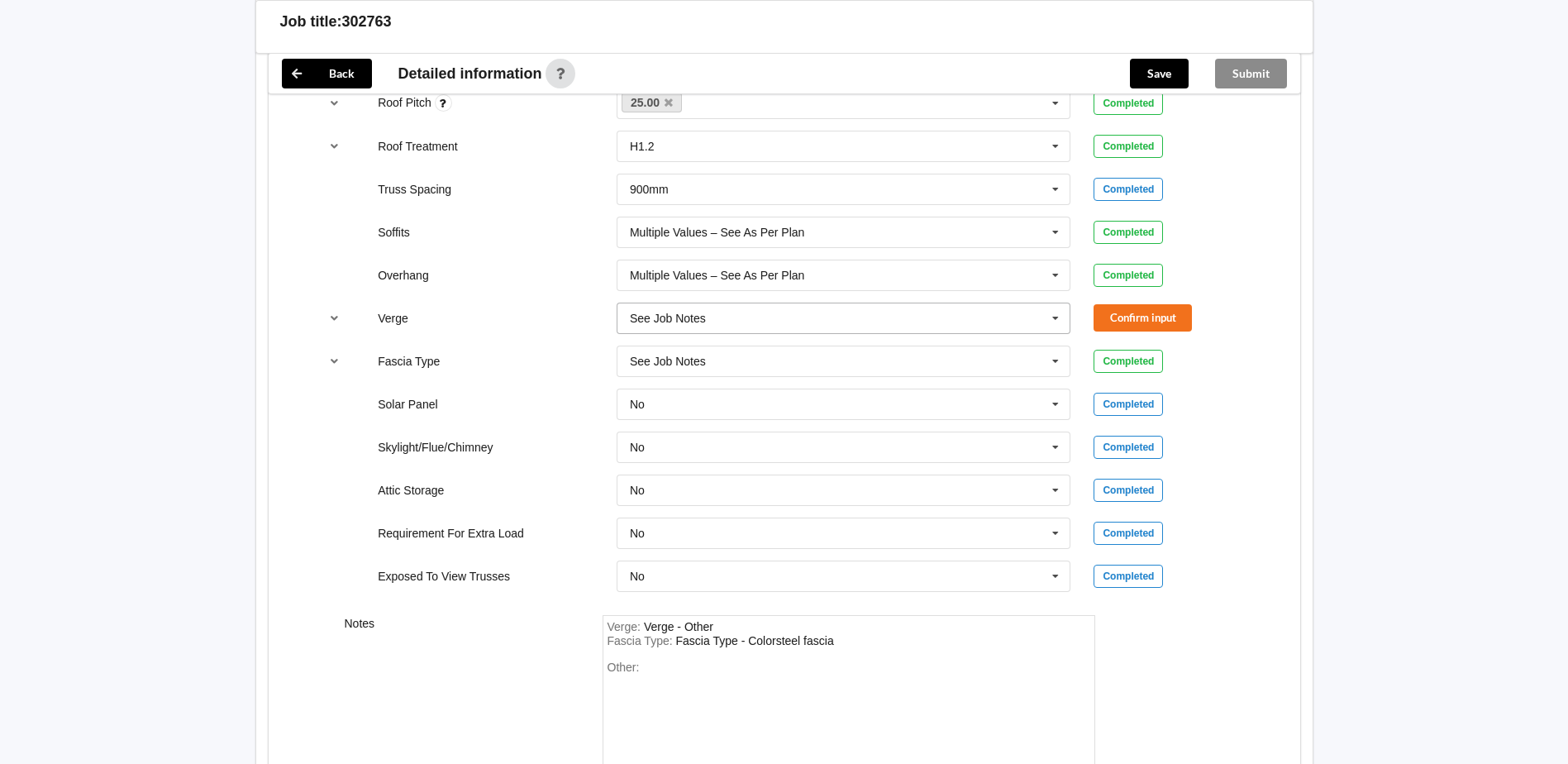
click at [1055, 313] on icon at bounding box center [1055, 318] width 24 height 30
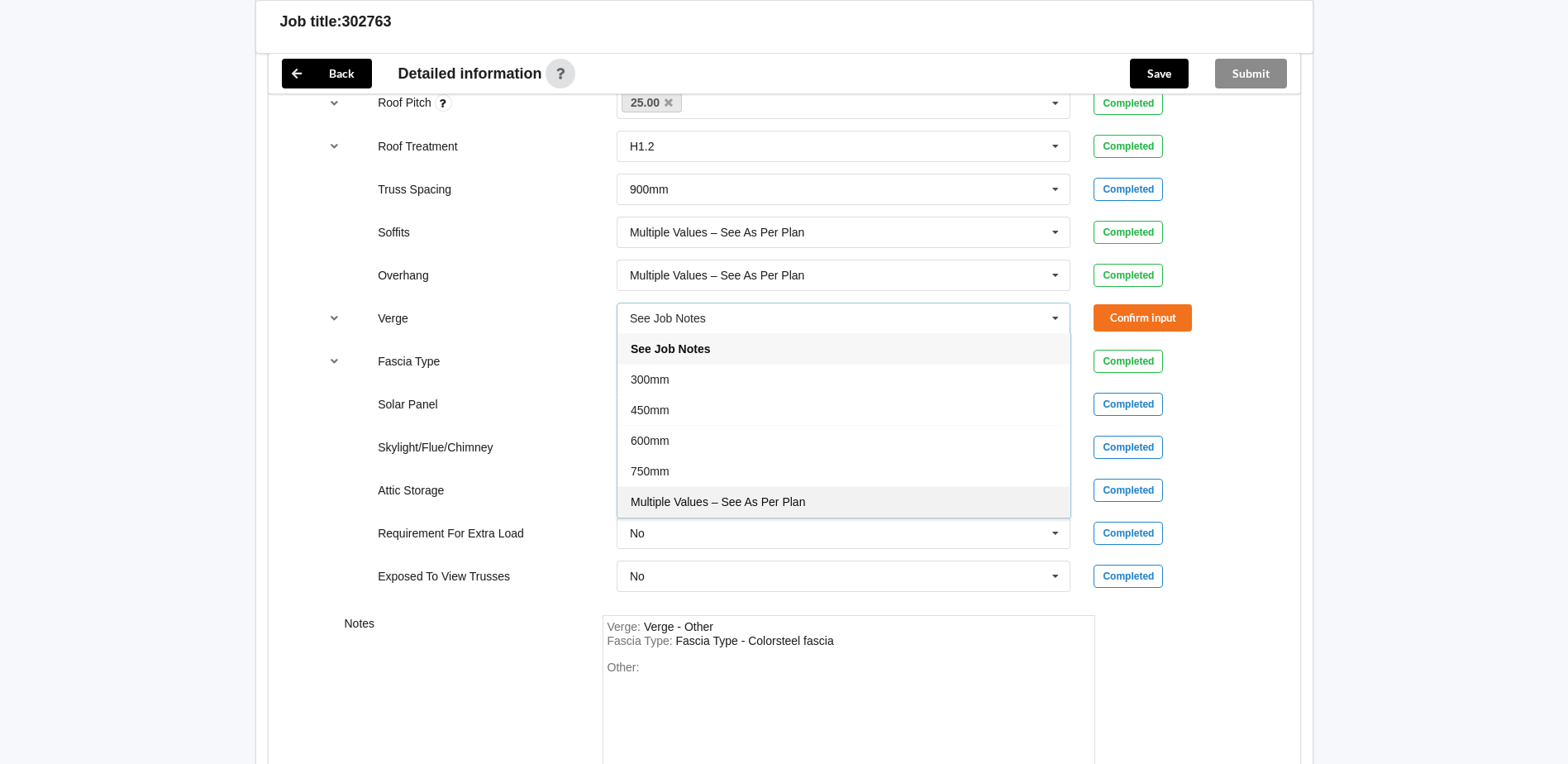
click at [757, 501] on span "Multiple Values – See As Per Plan" at bounding box center [718, 501] width 174 height 14
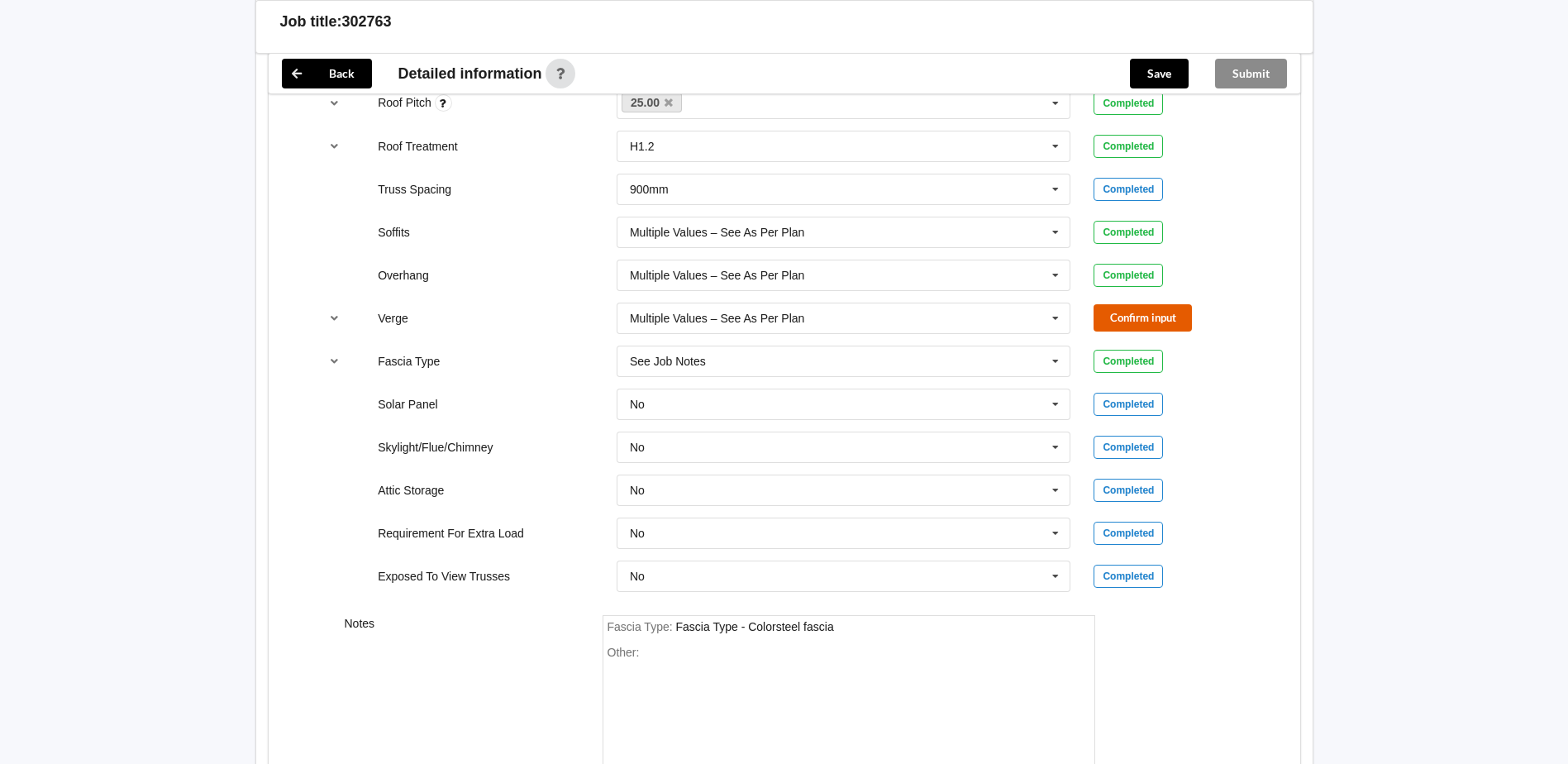
click at [1108, 314] on button "Confirm input" at bounding box center [1142, 318] width 98 height 27
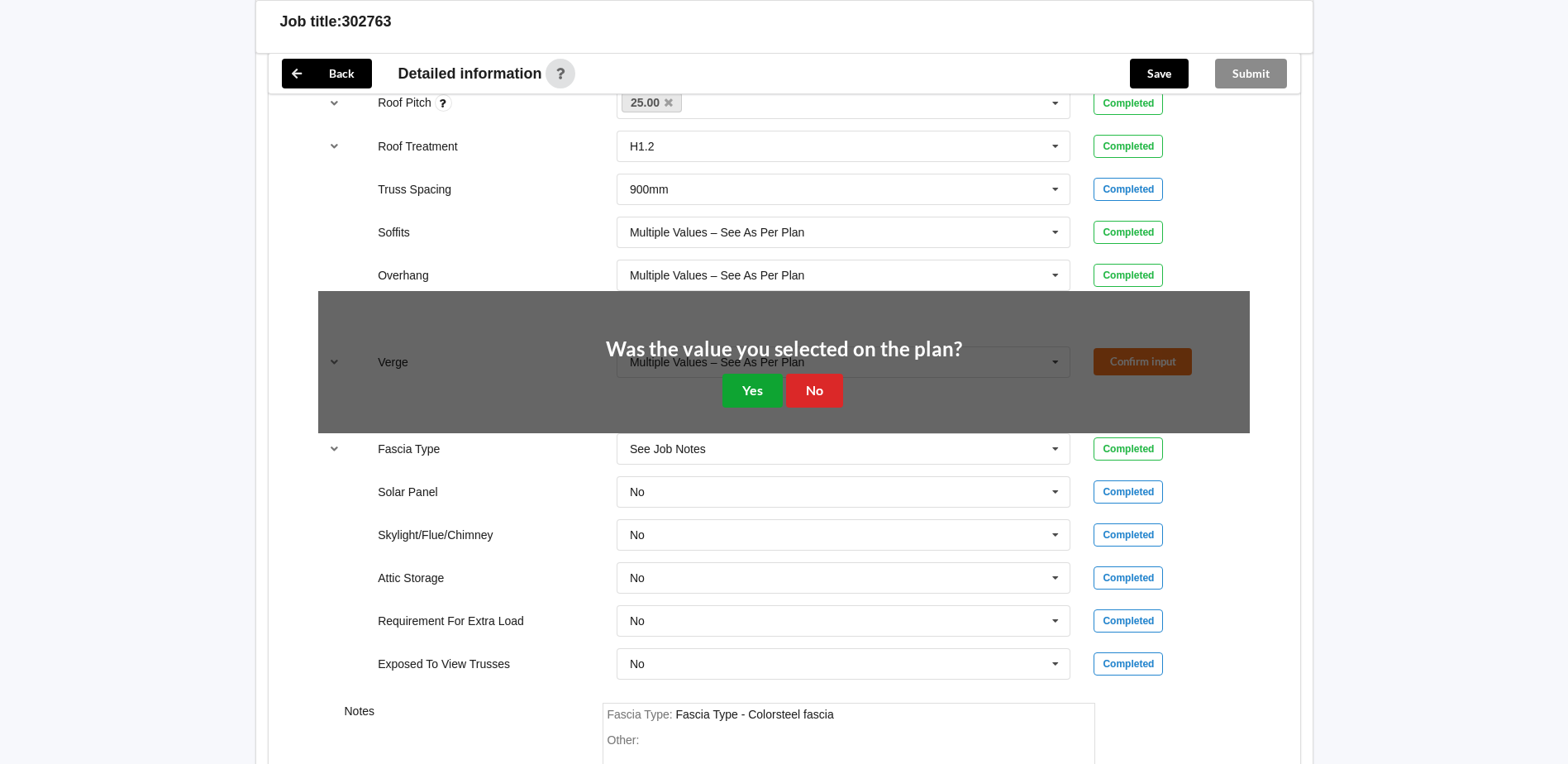
click at [753, 384] on button "Yes" at bounding box center [752, 390] width 61 height 34
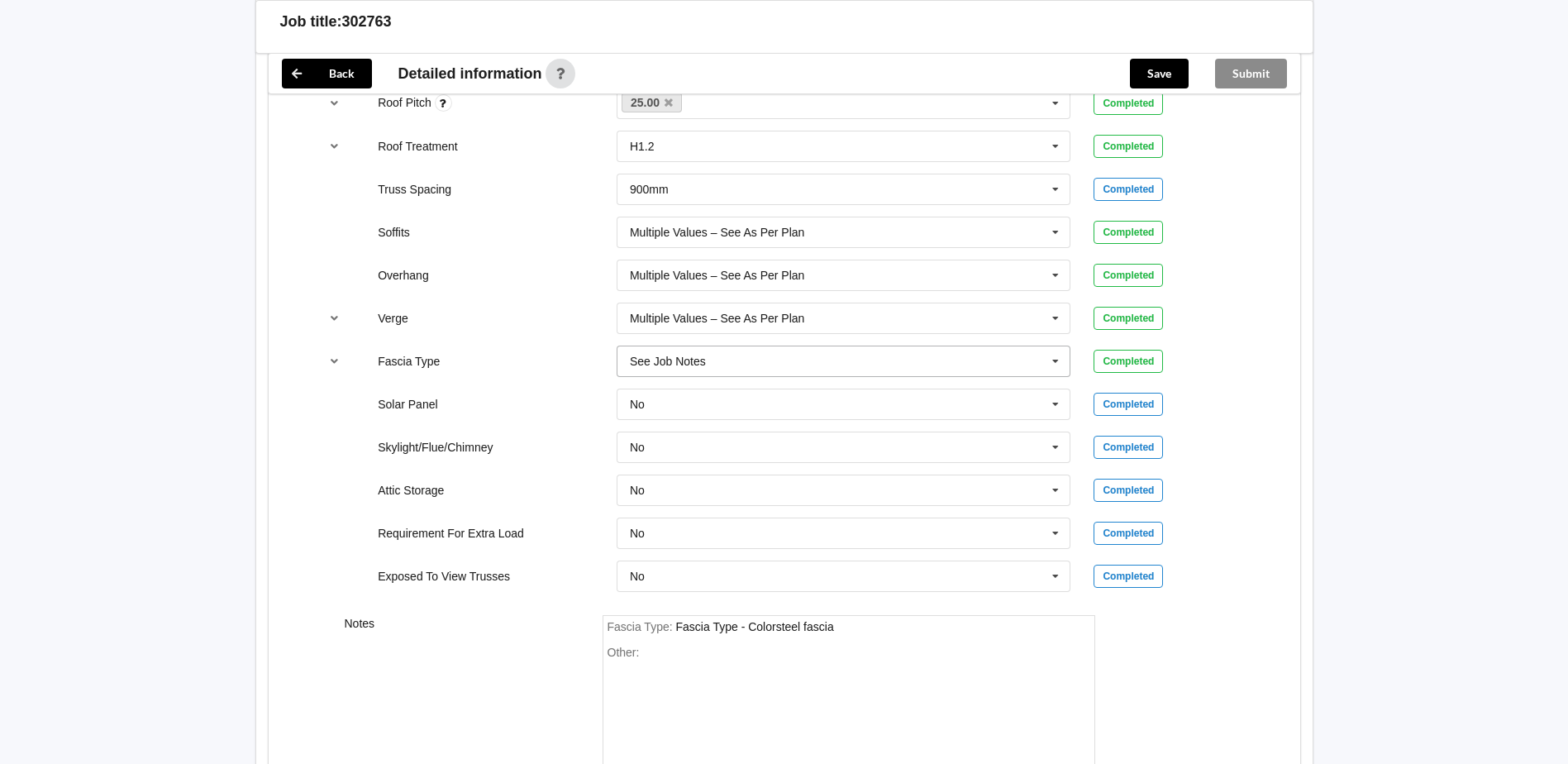
click at [705, 358] on div "See Job Notes" at bounding box center [668, 361] width 76 height 12
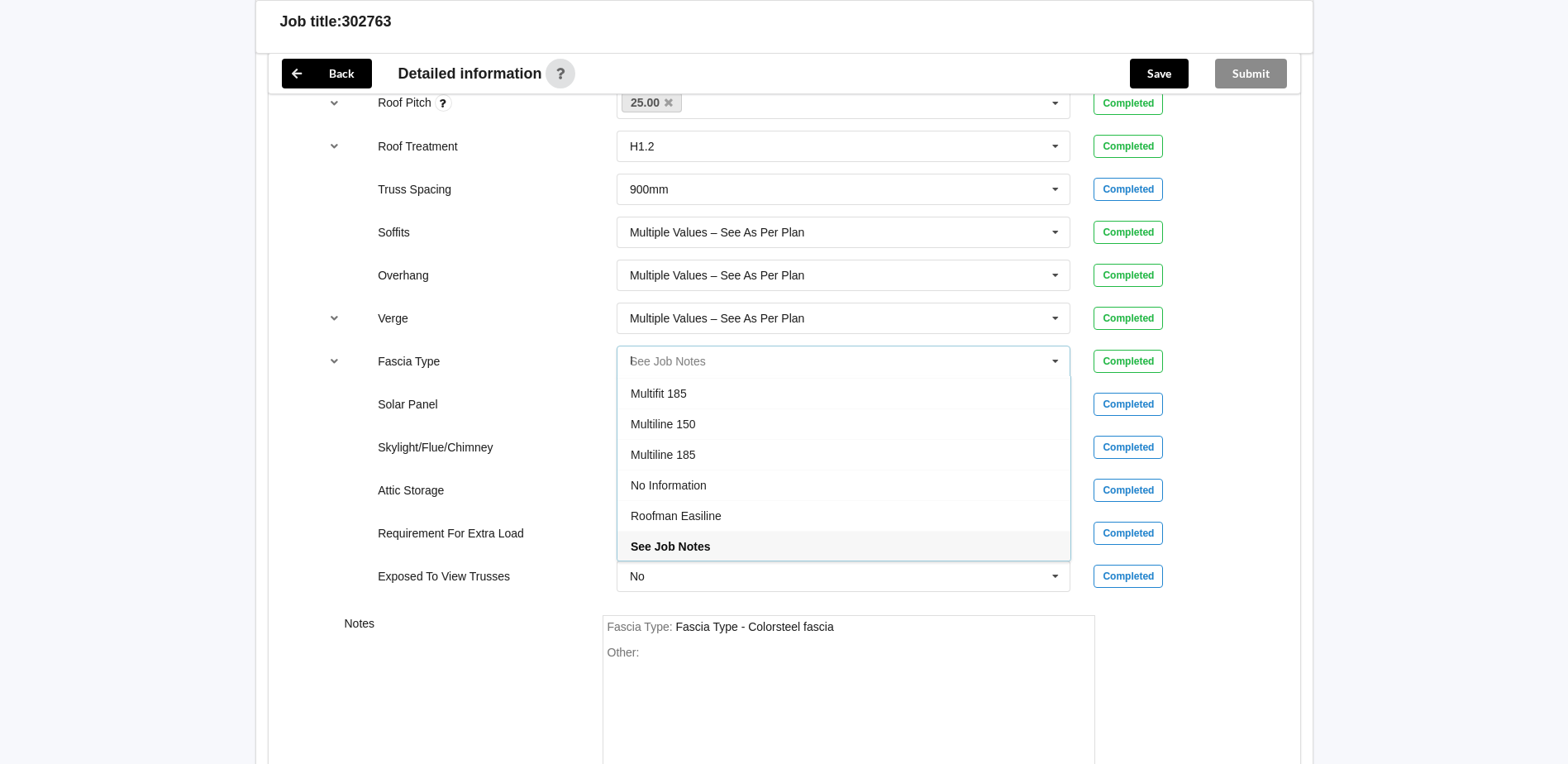
scroll to position [0, 0]
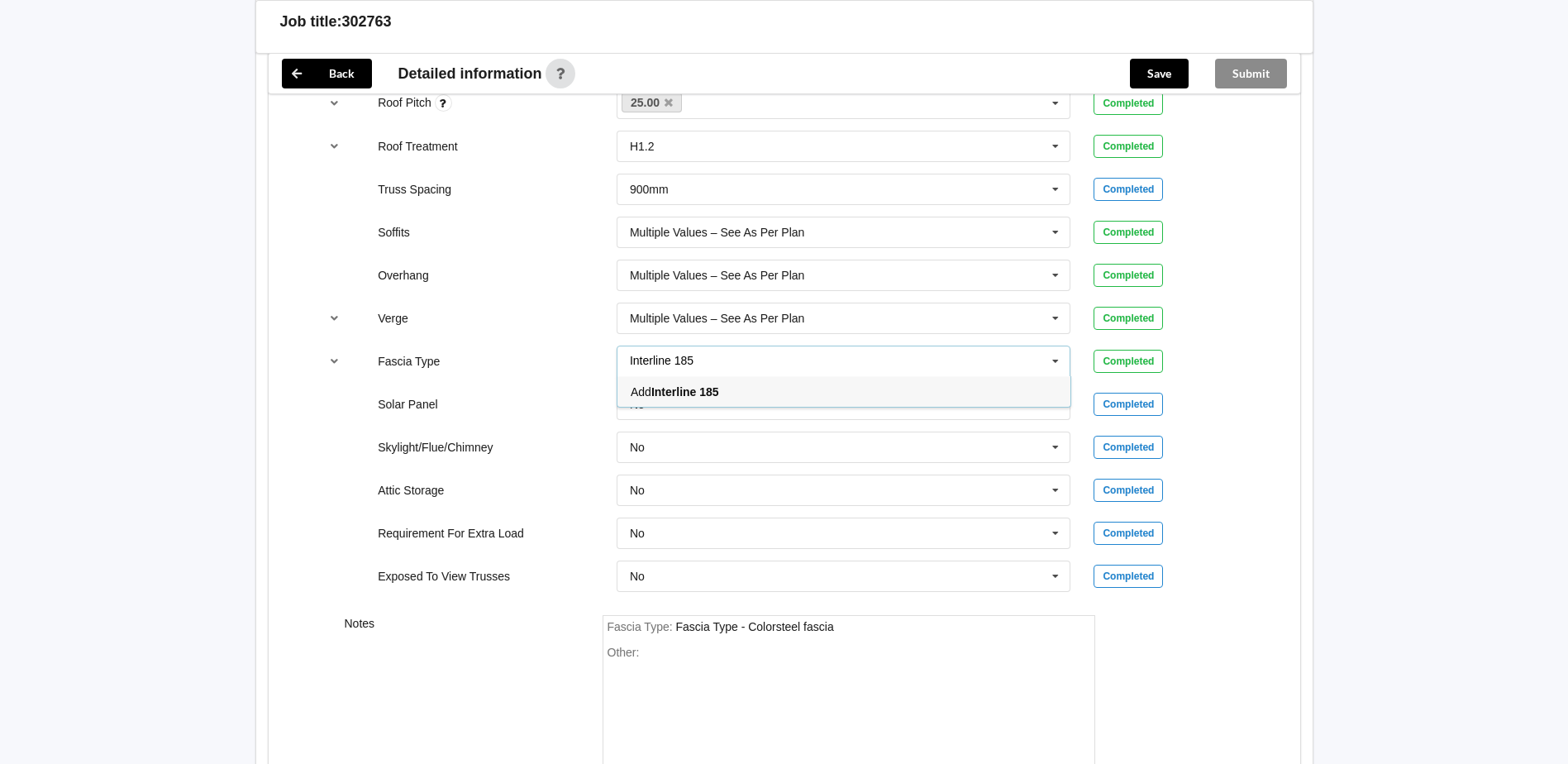
type input "Interline 185"
click at [698, 393] on b "Interline 185" at bounding box center [685, 392] width 68 height 14
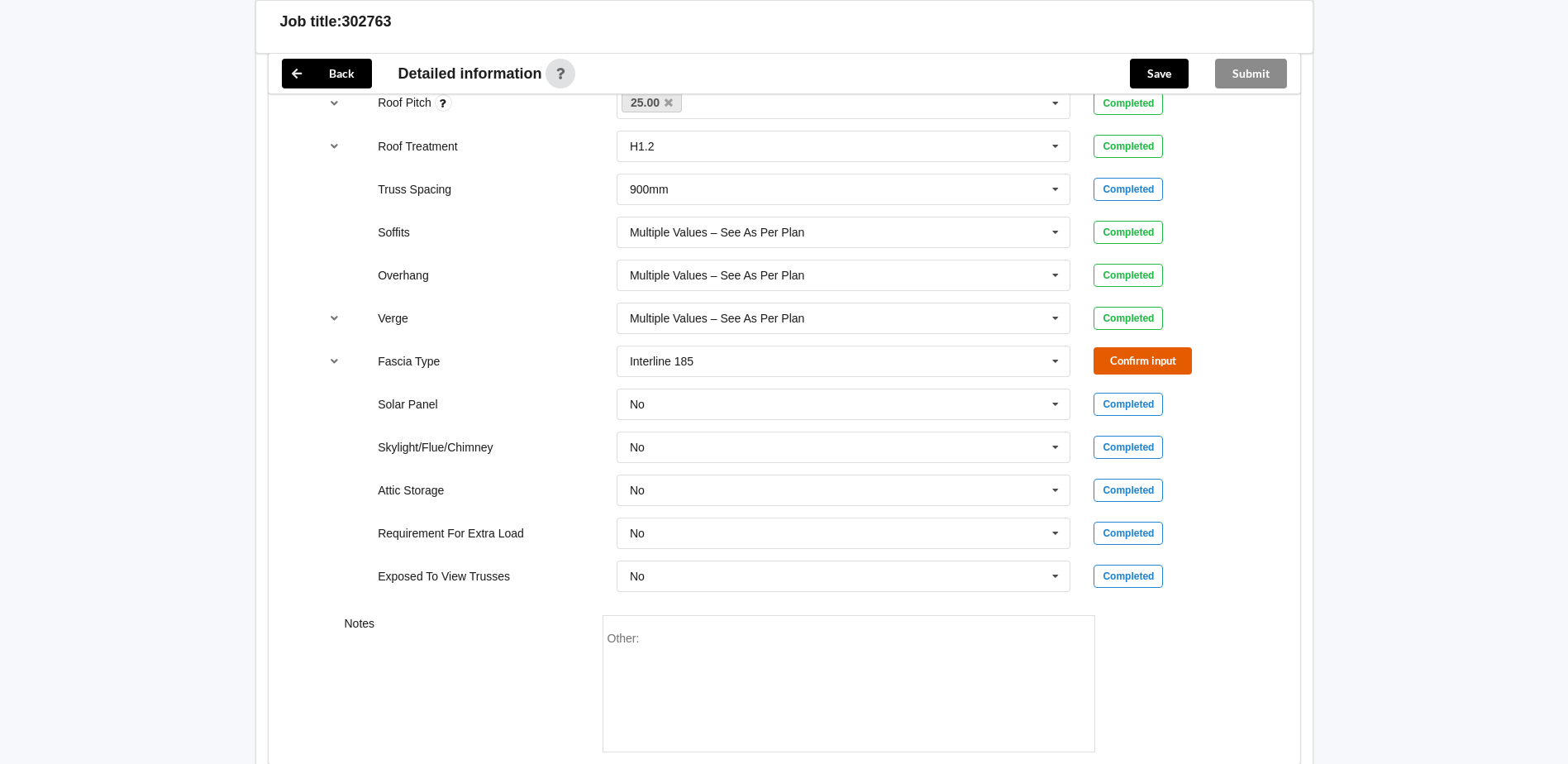
click at [1132, 362] on button "Confirm input" at bounding box center [1142, 360] width 98 height 27
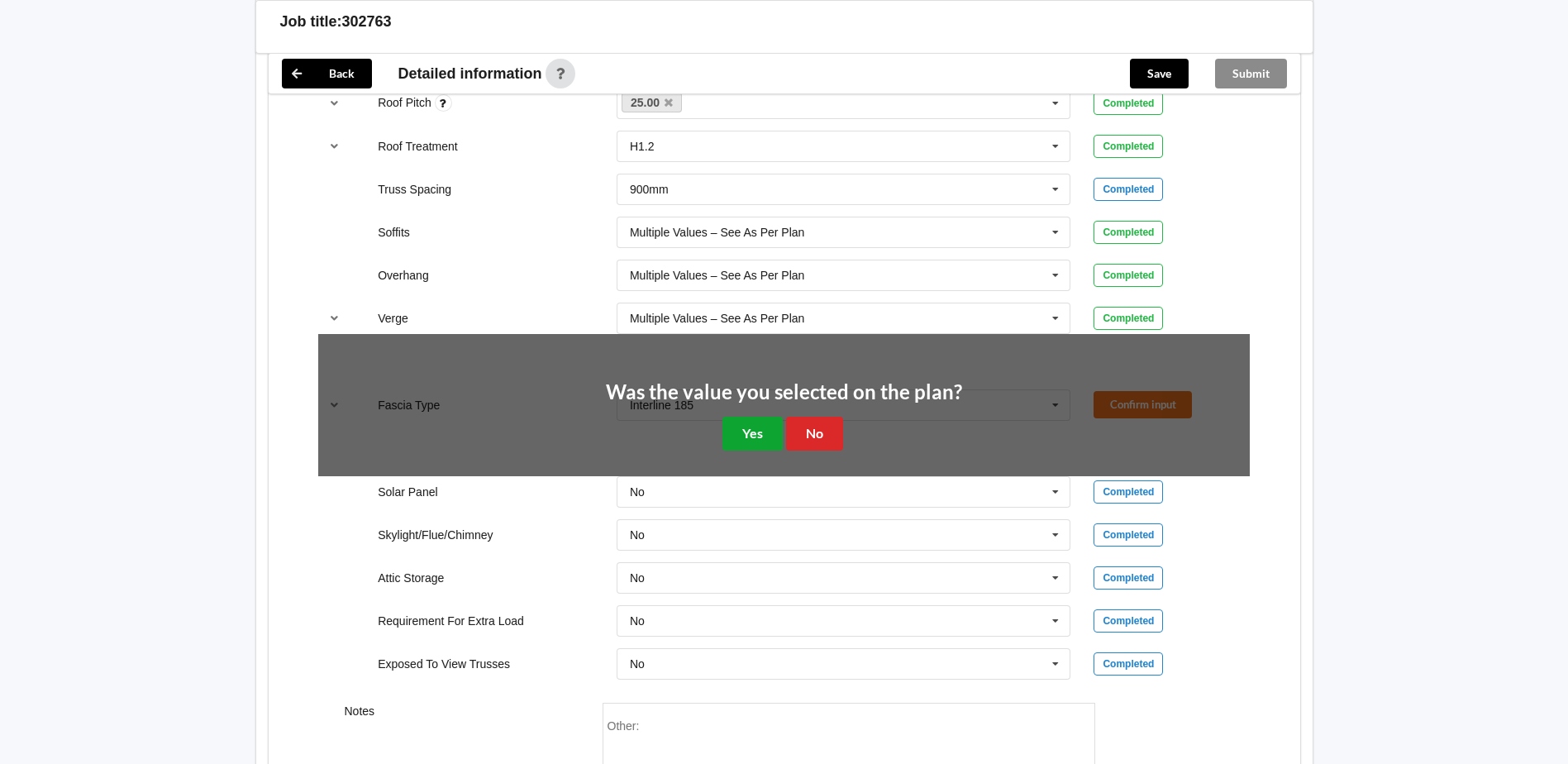
click at [737, 429] on button "Yes" at bounding box center [752, 433] width 61 height 34
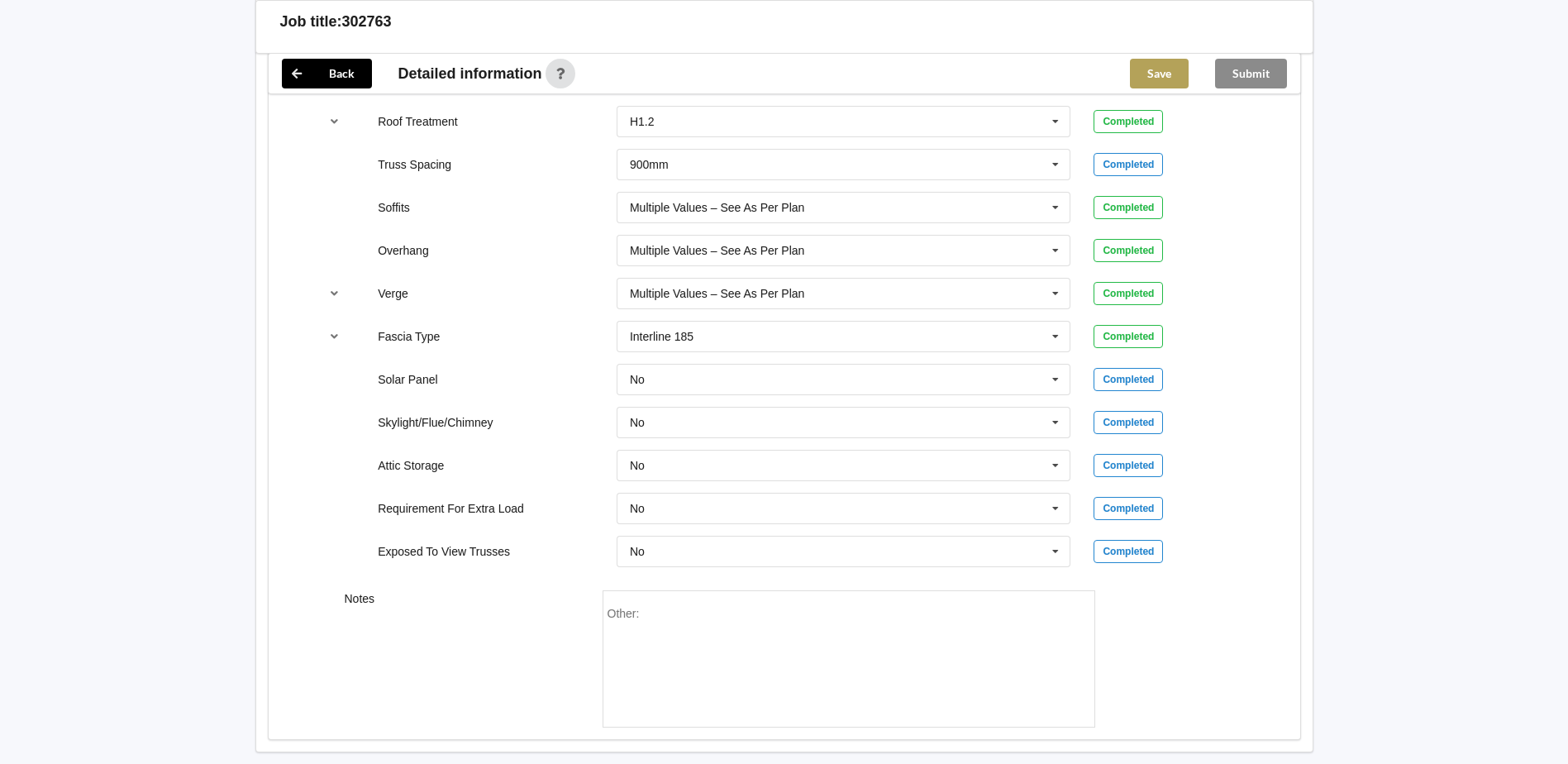
click at [1161, 76] on button "Save" at bounding box center [1159, 73] width 59 height 29
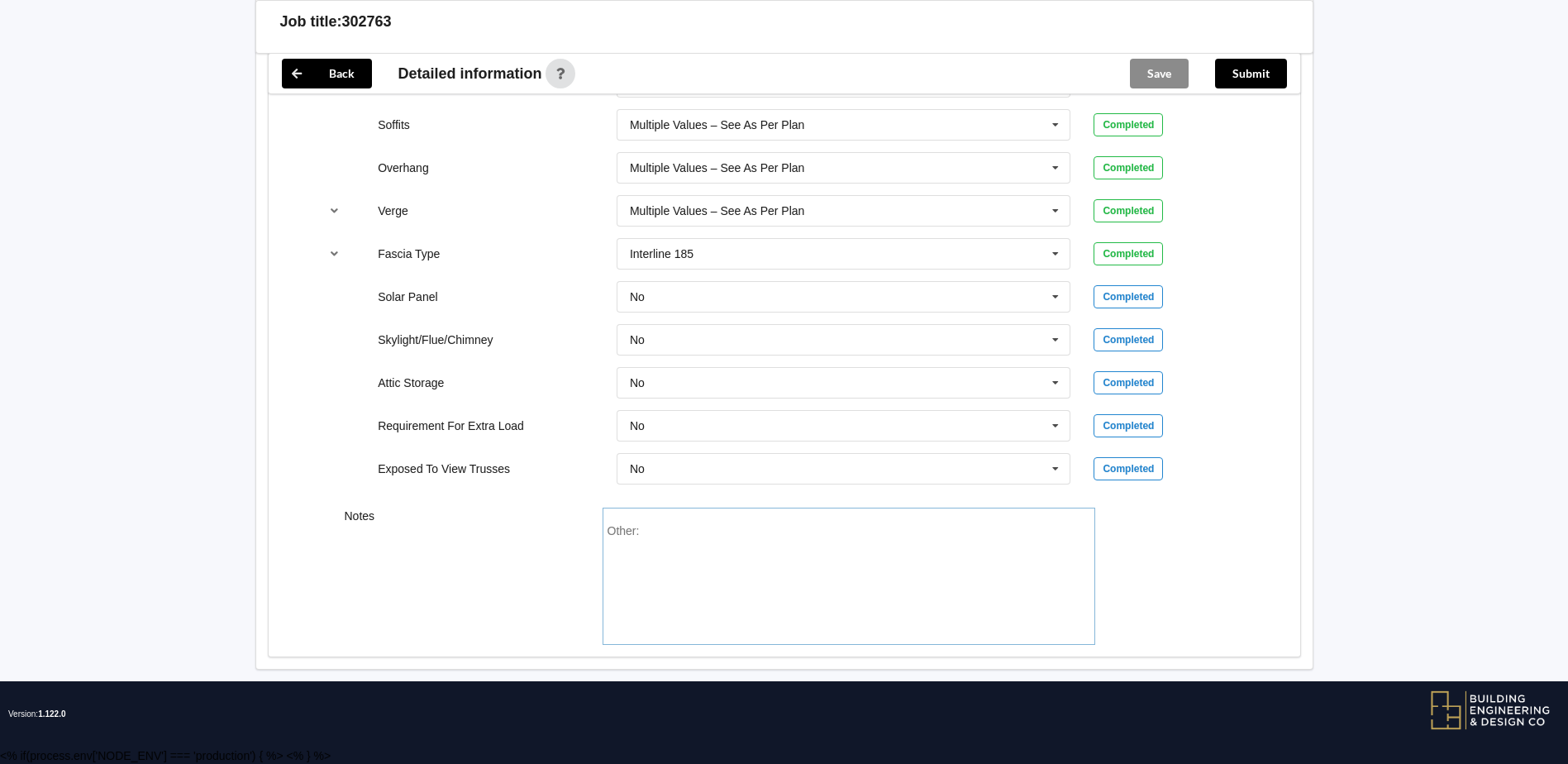
click at [745, 532] on div "Other:" at bounding box center [848, 582] width 483 height 116
click at [1159, 74] on div "Save" at bounding box center [1159, 73] width 85 height 40
click at [1140, 72] on button "Save" at bounding box center [1159, 73] width 59 height 29
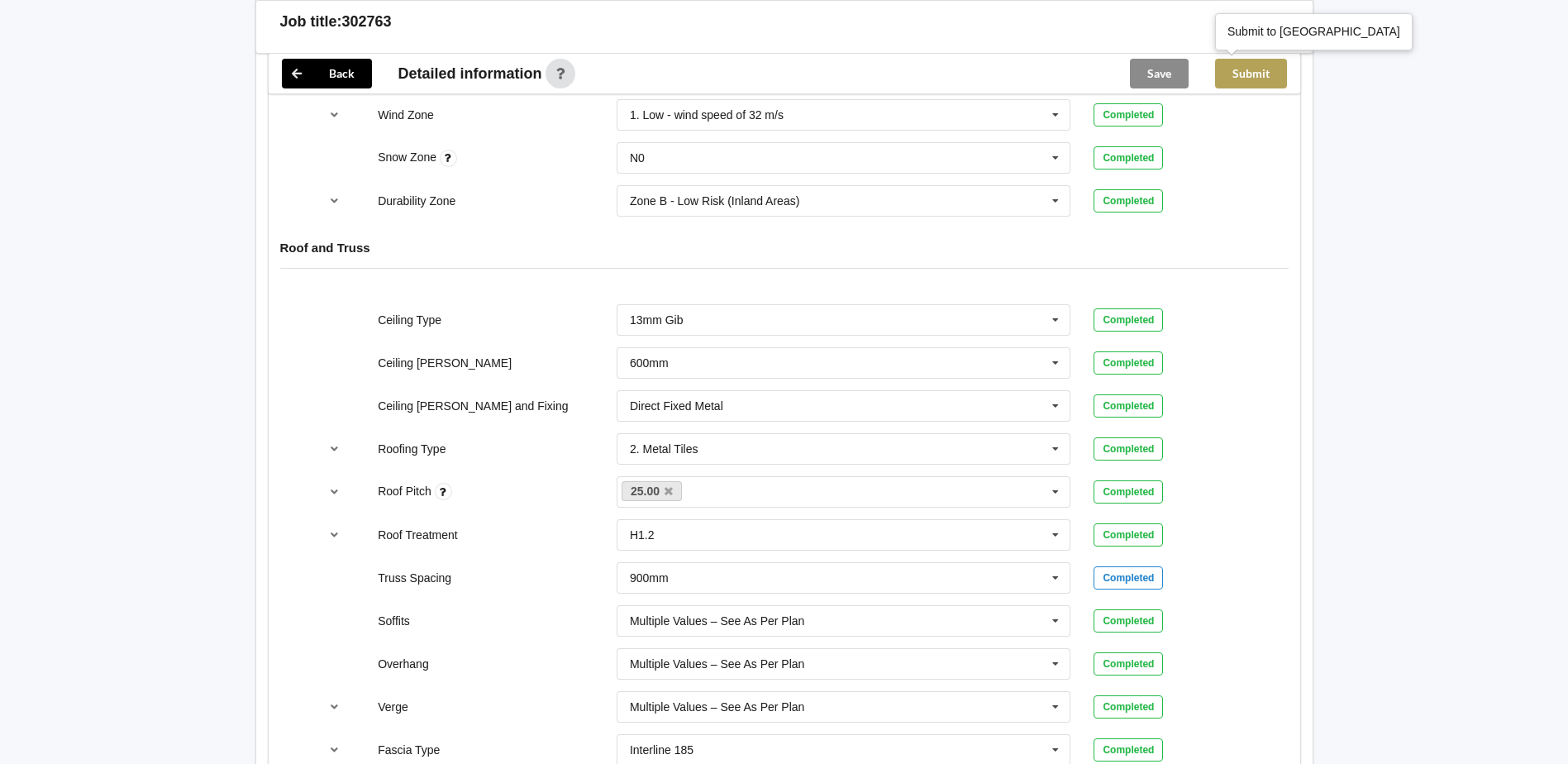
click at [1258, 76] on button "Submit" at bounding box center [1250, 73] width 71 height 29
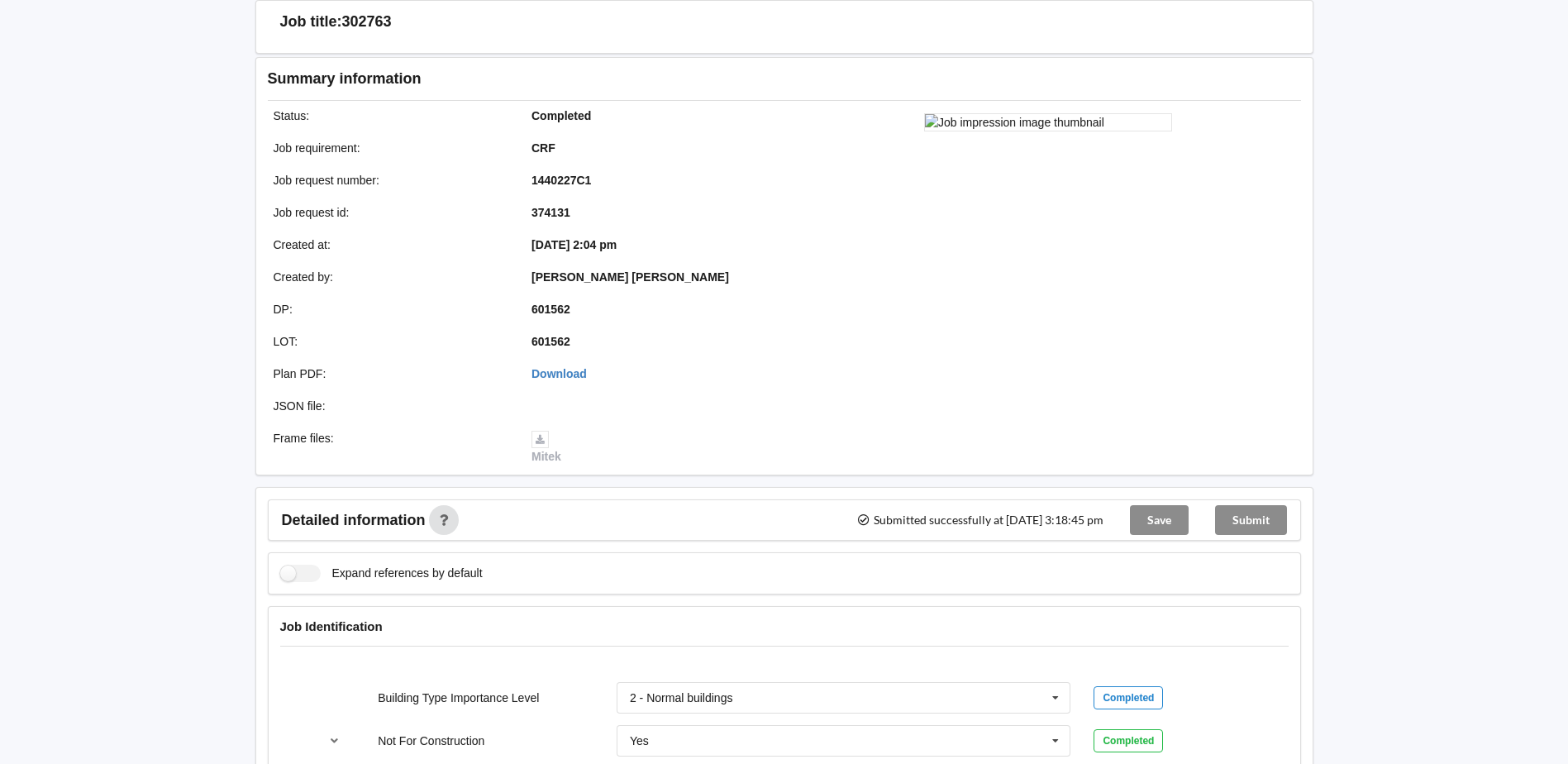
scroll to position [0, 0]
